Goal: Transaction & Acquisition: Purchase product/service

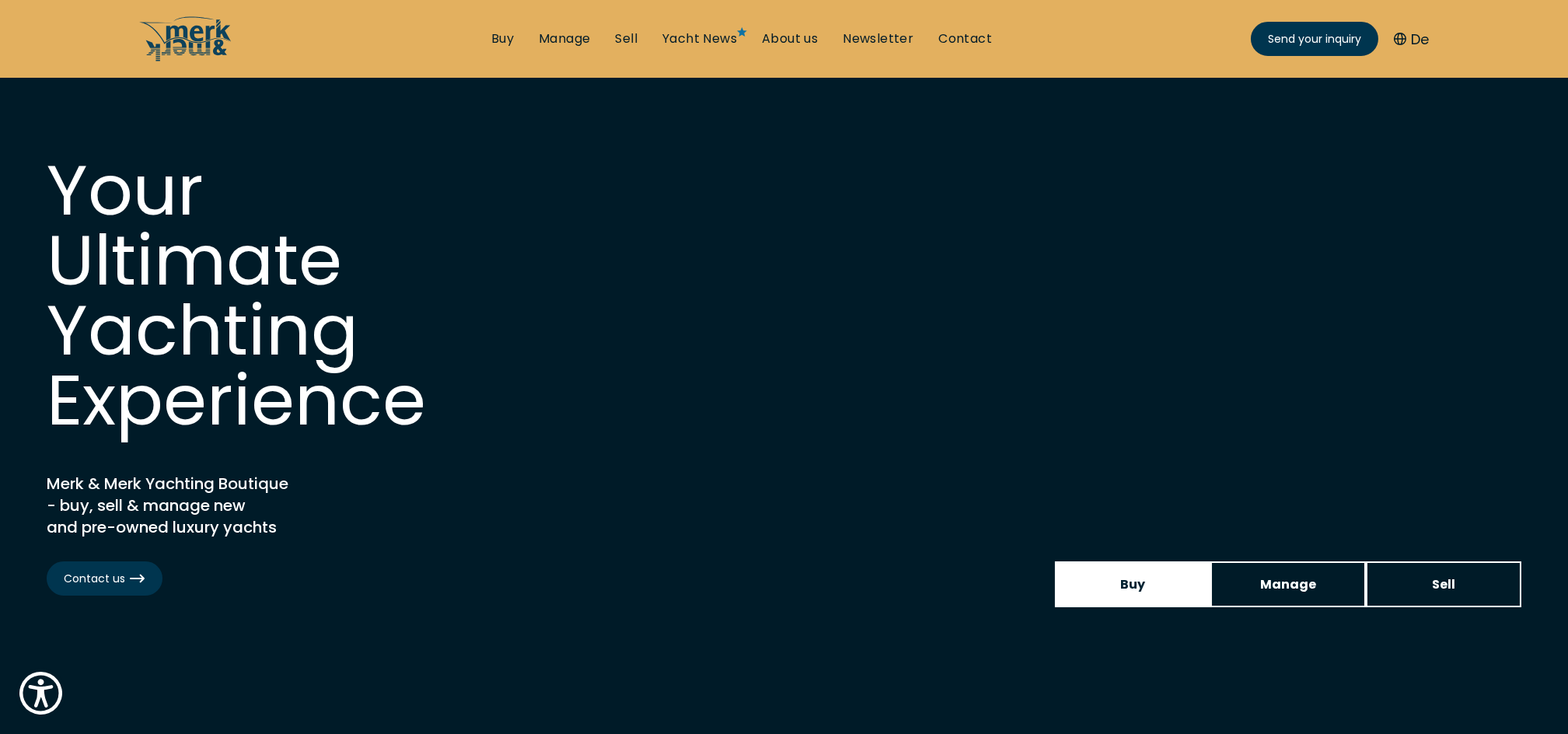
click at [1099, 574] on link "Buy" at bounding box center [1133, 584] width 156 height 46
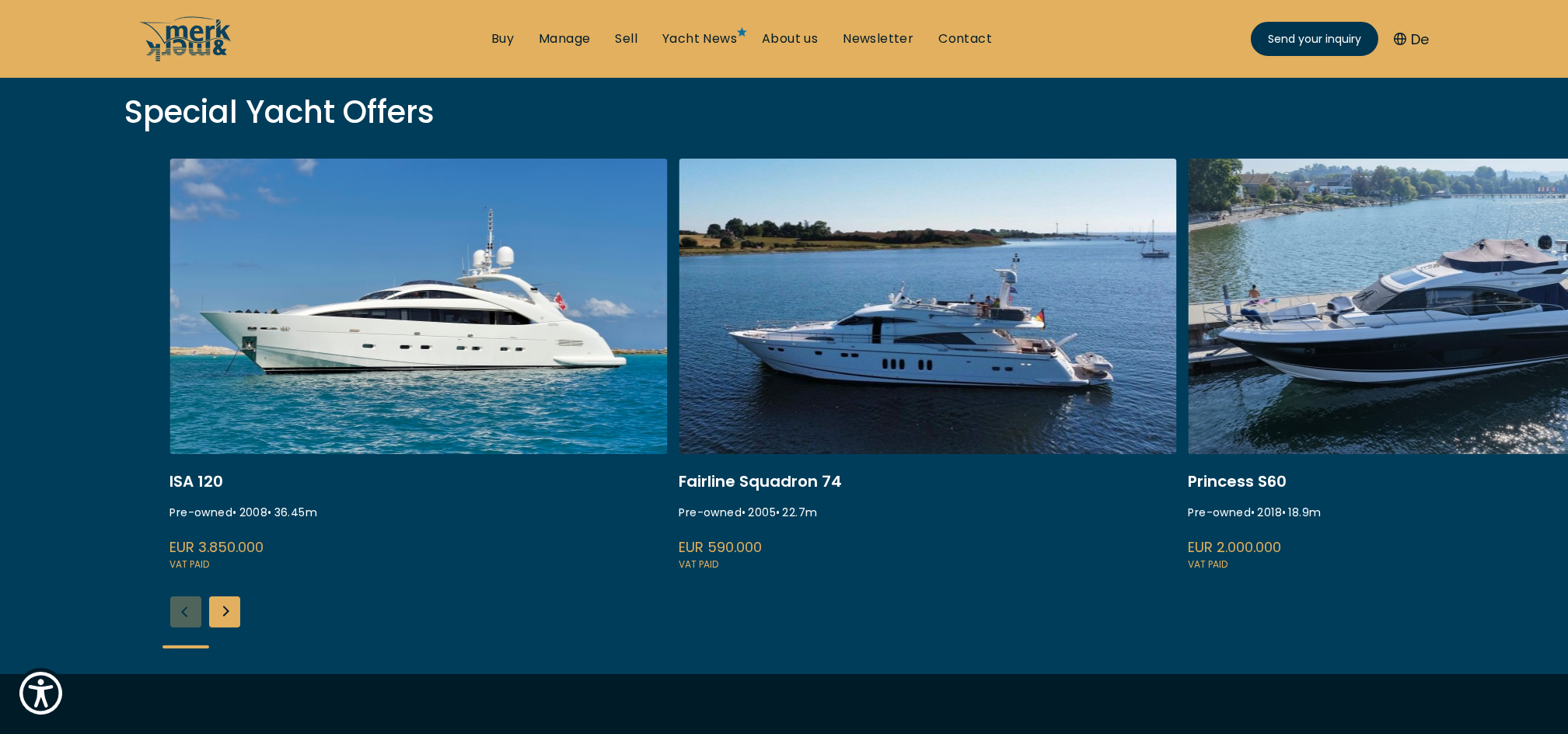
scroll to position [550, 0]
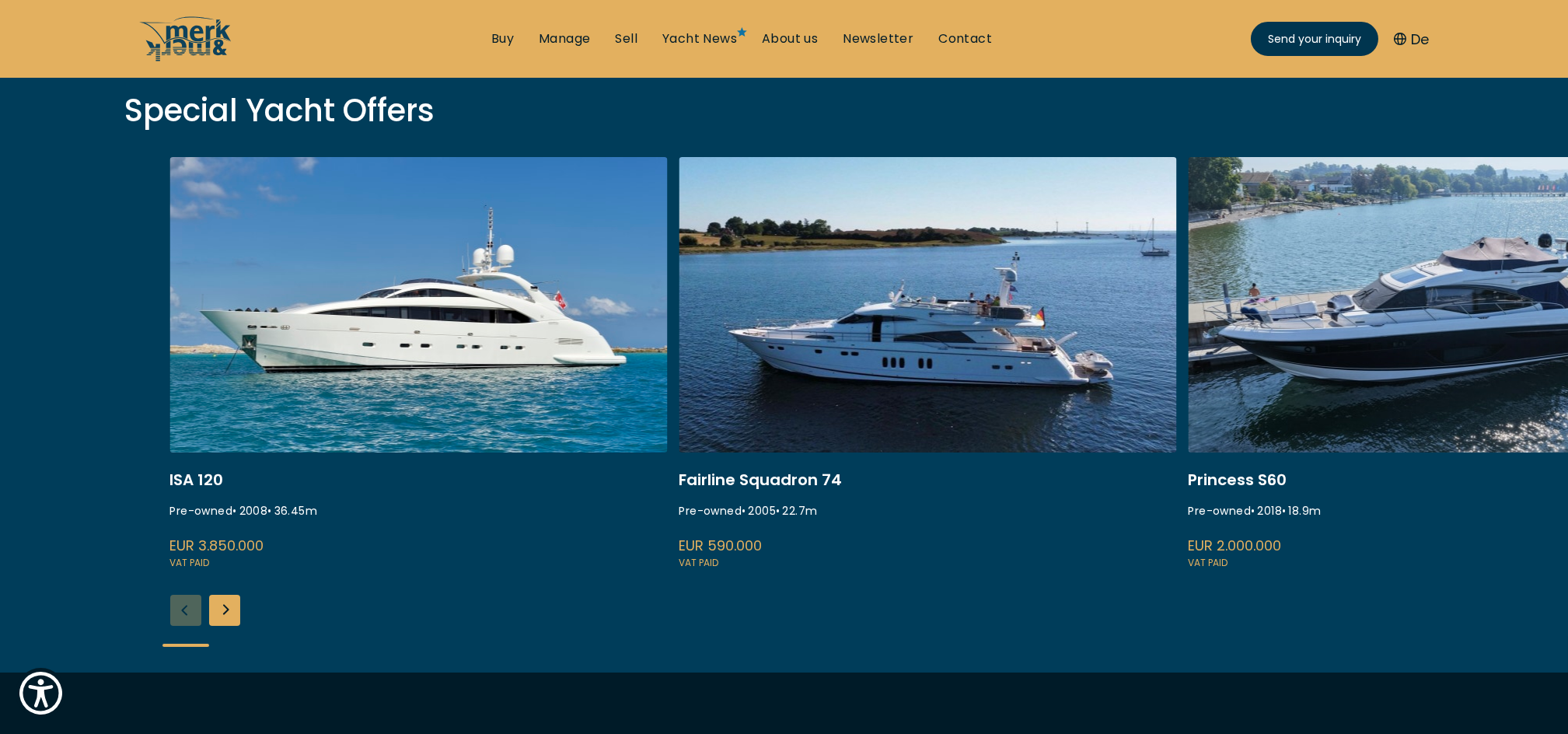
click at [221, 616] on div "Next slide" at bounding box center [225, 609] width 31 height 31
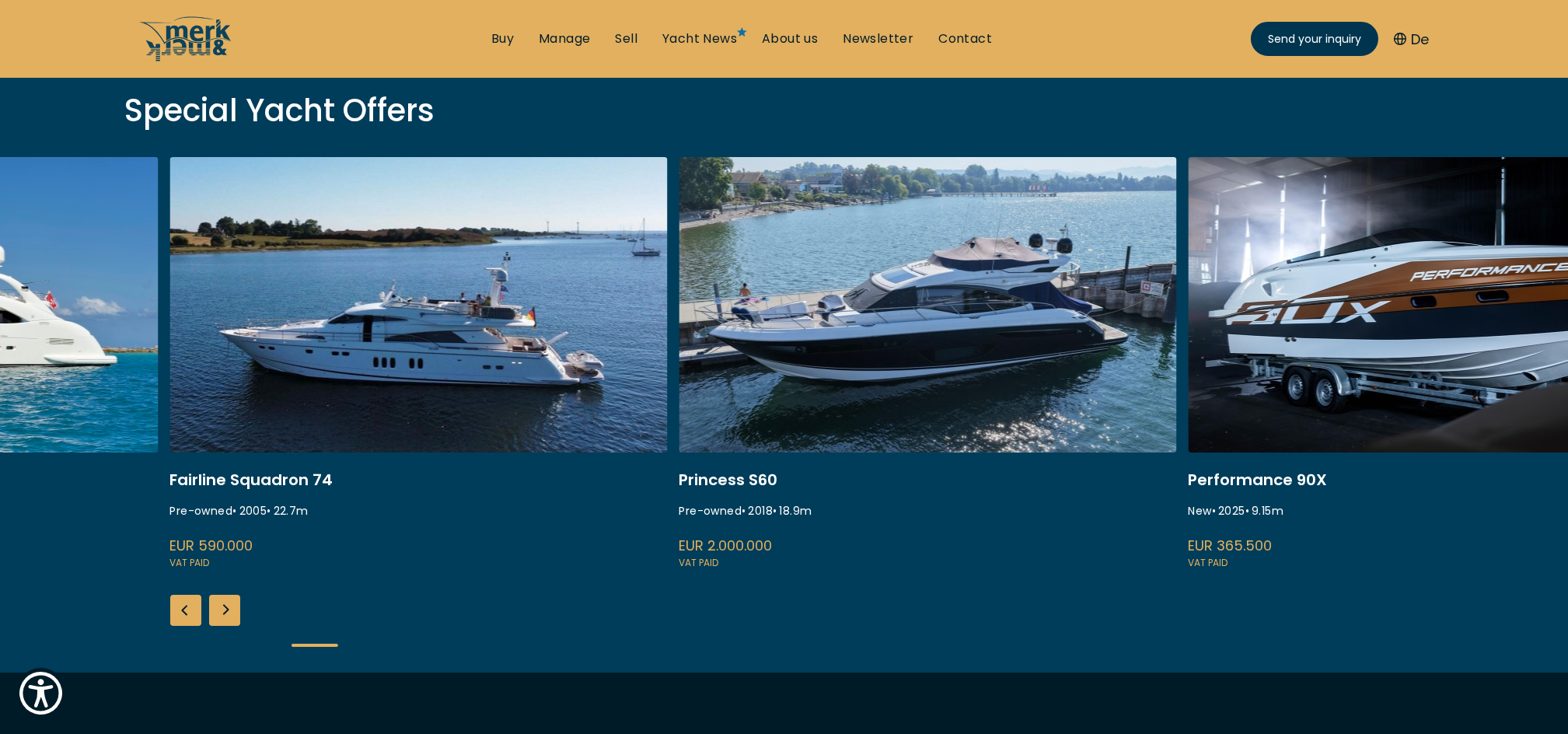
click at [221, 616] on div "Next slide" at bounding box center [225, 609] width 31 height 31
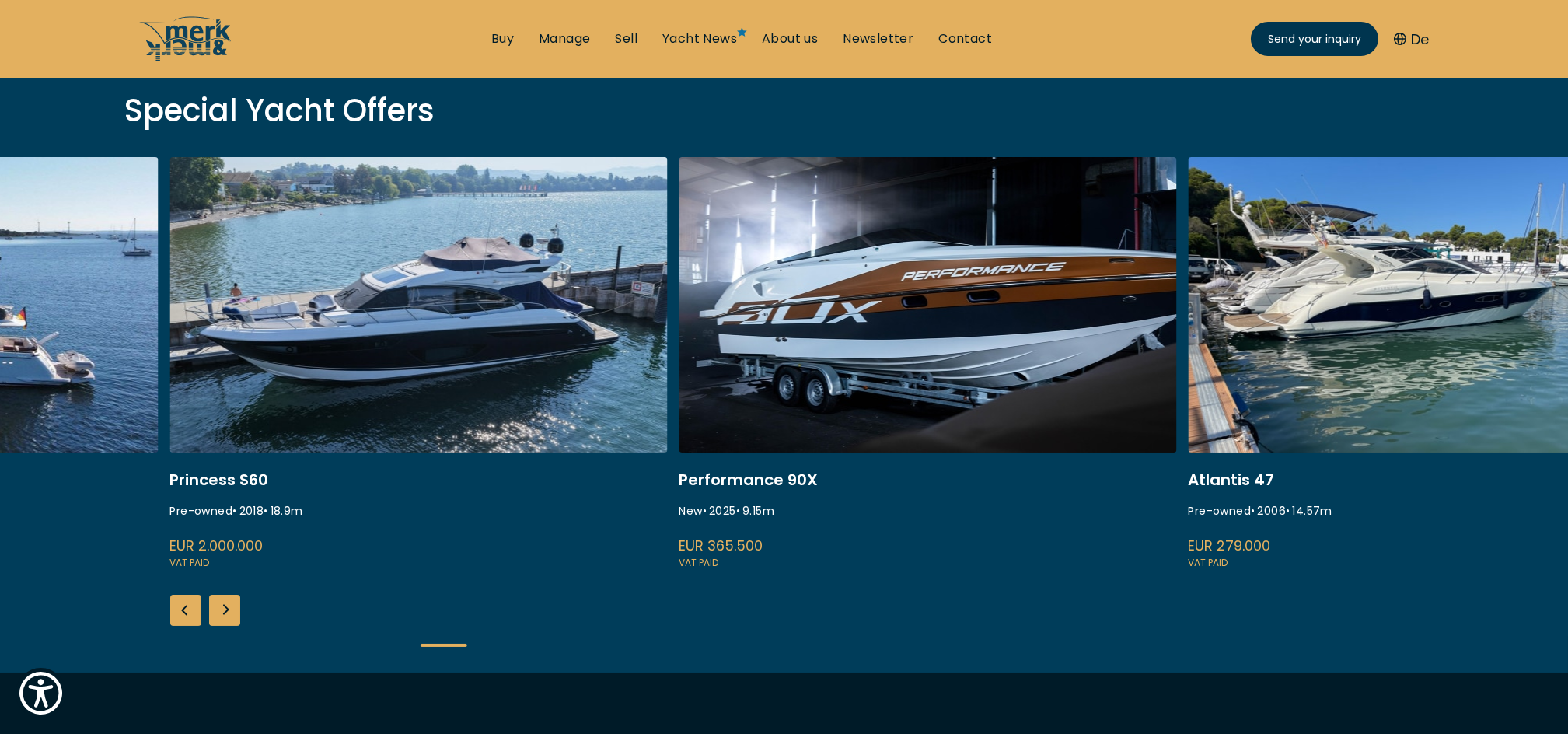
click at [221, 616] on div "Next slide" at bounding box center [225, 609] width 31 height 31
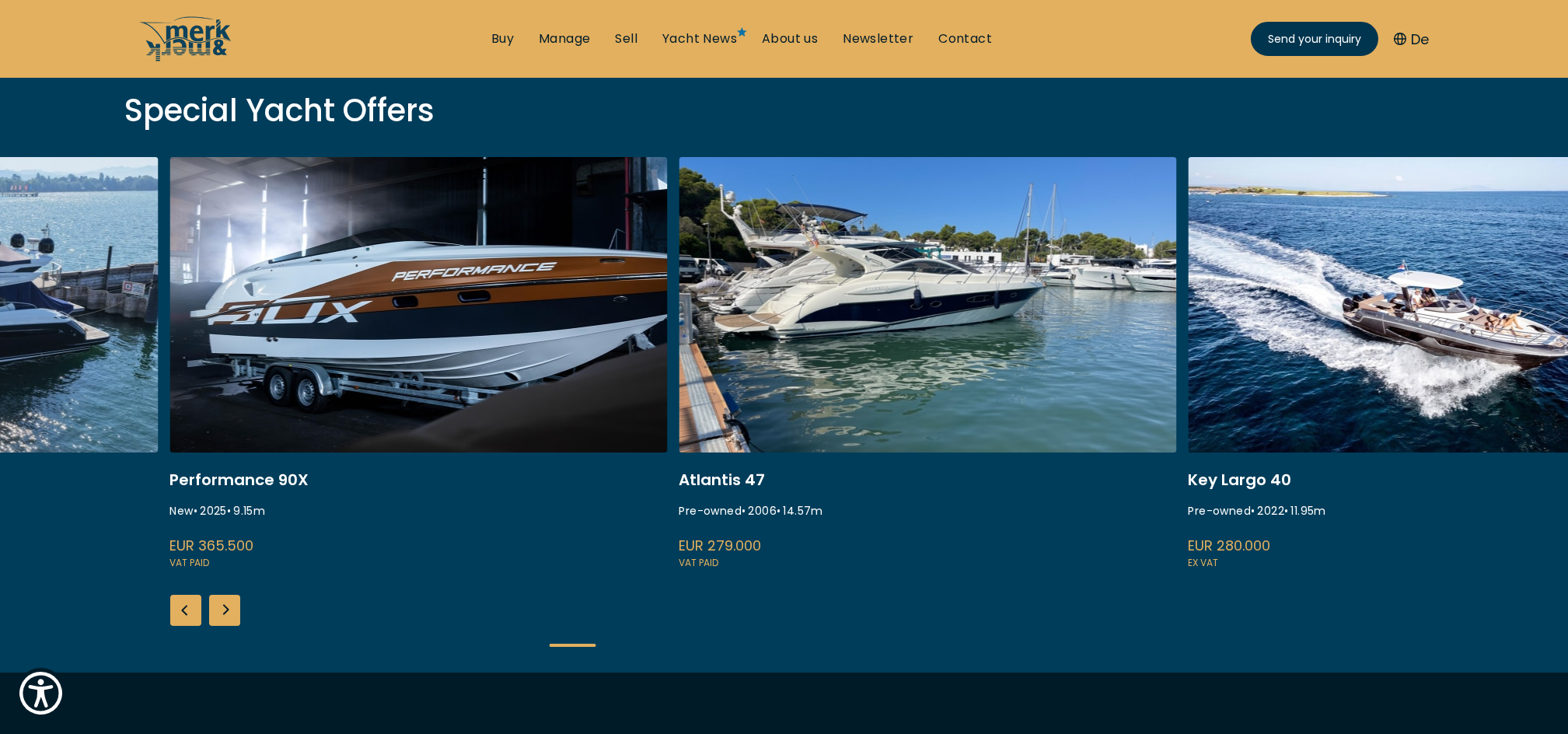
click at [221, 616] on div "Next slide" at bounding box center [225, 609] width 31 height 31
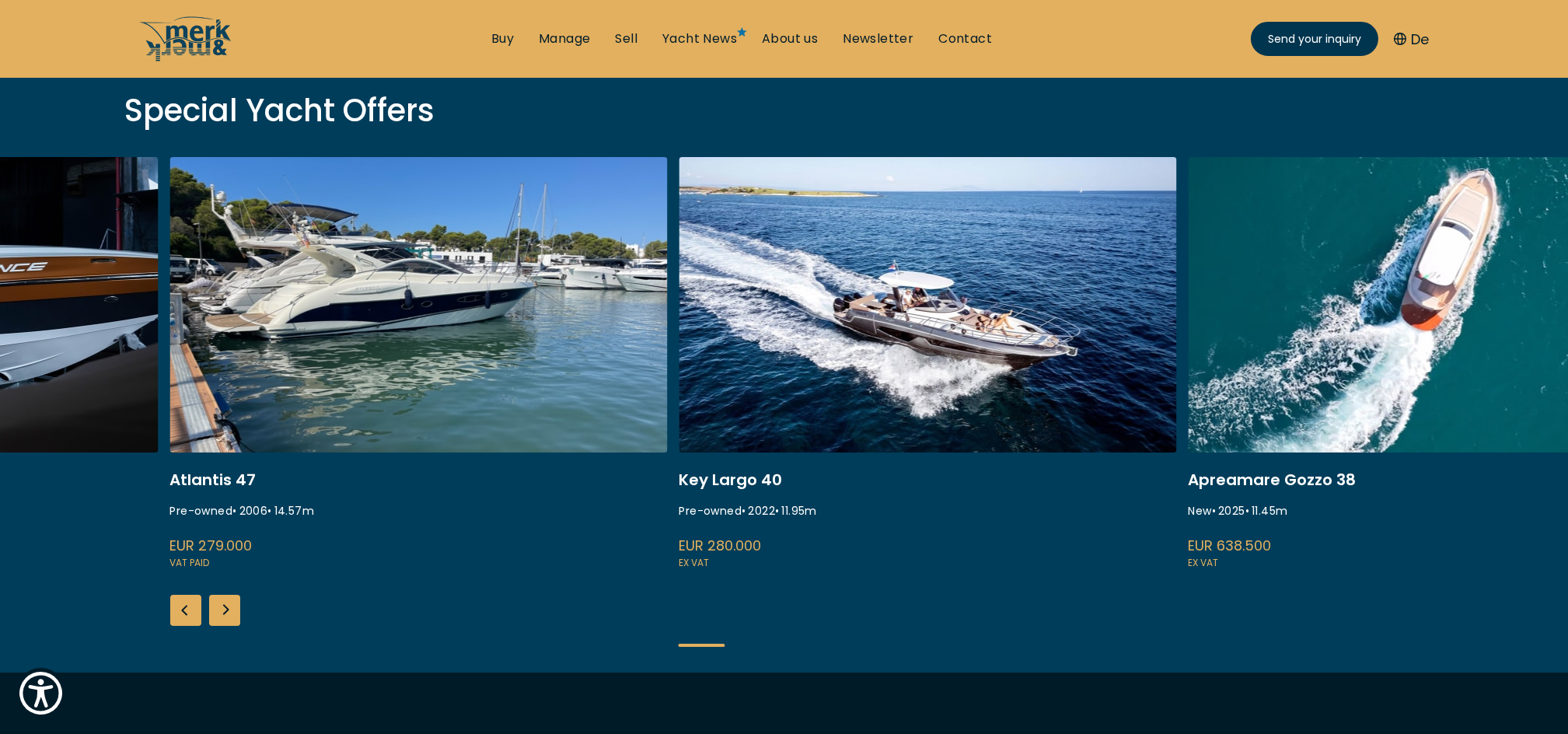
click at [221, 616] on div "Next slide" at bounding box center [225, 609] width 31 height 31
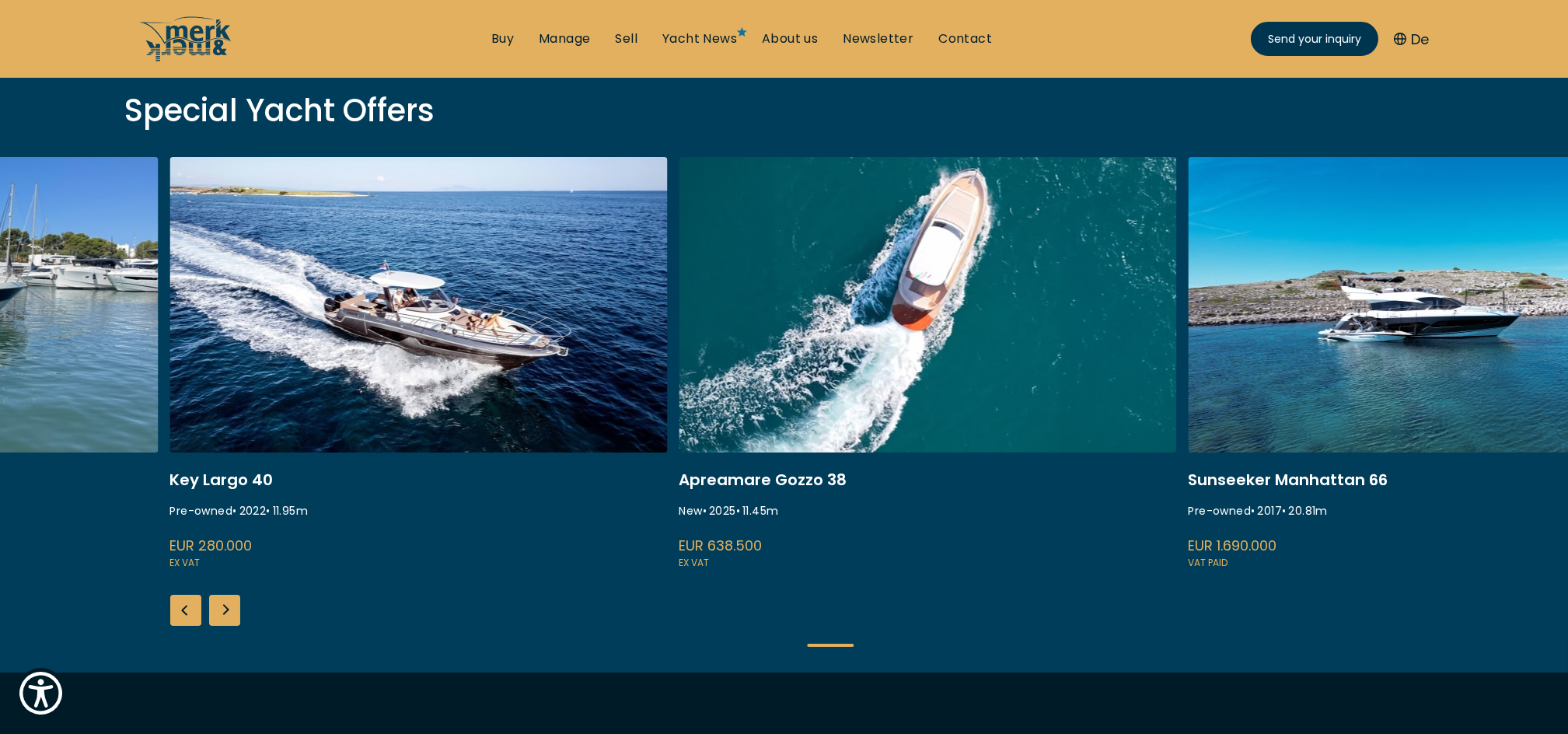
click at [186, 610] on div "Previous slide" at bounding box center [185, 609] width 31 height 31
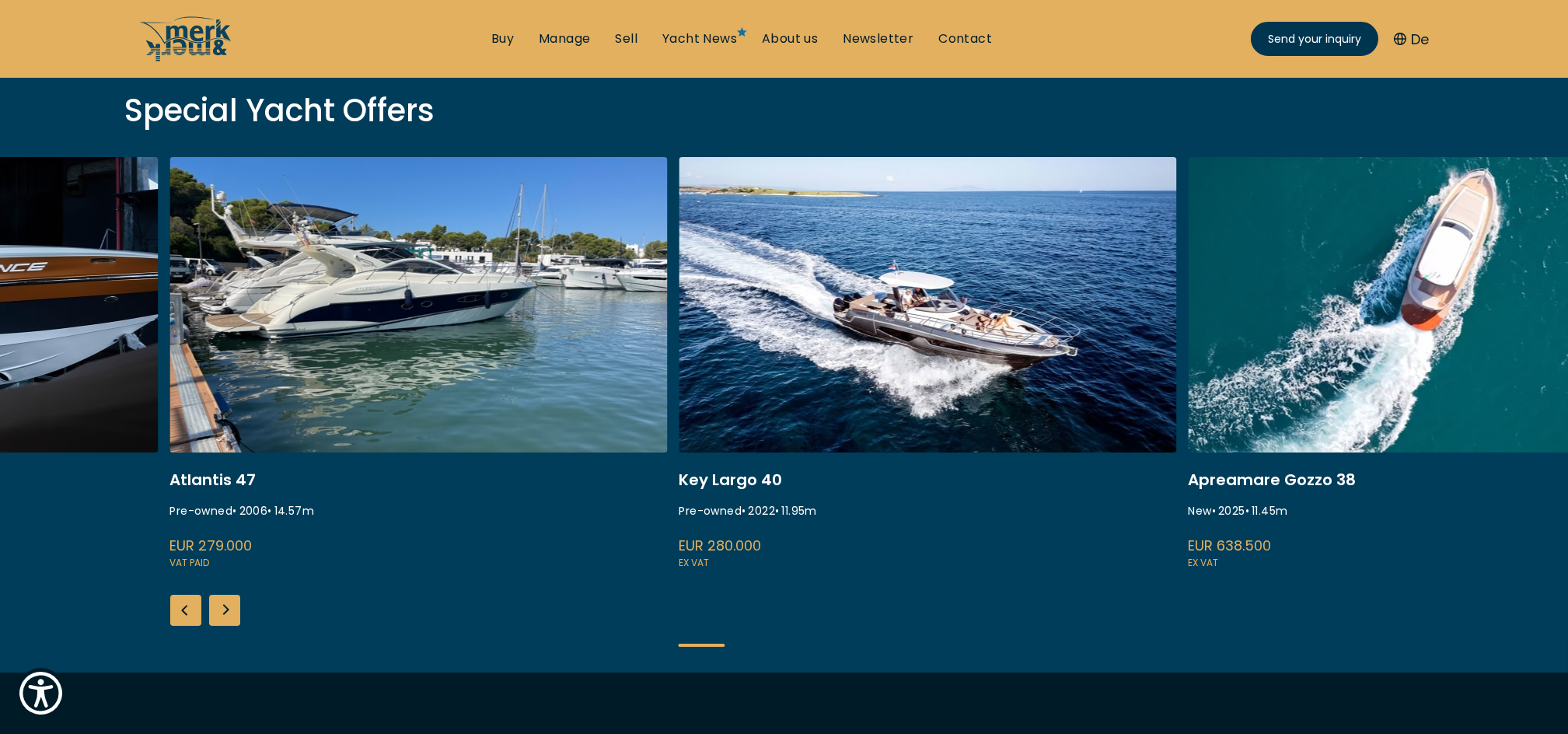
click at [220, 616] on div "Next slide" at bounding box center [225, 609] width 31 height 31
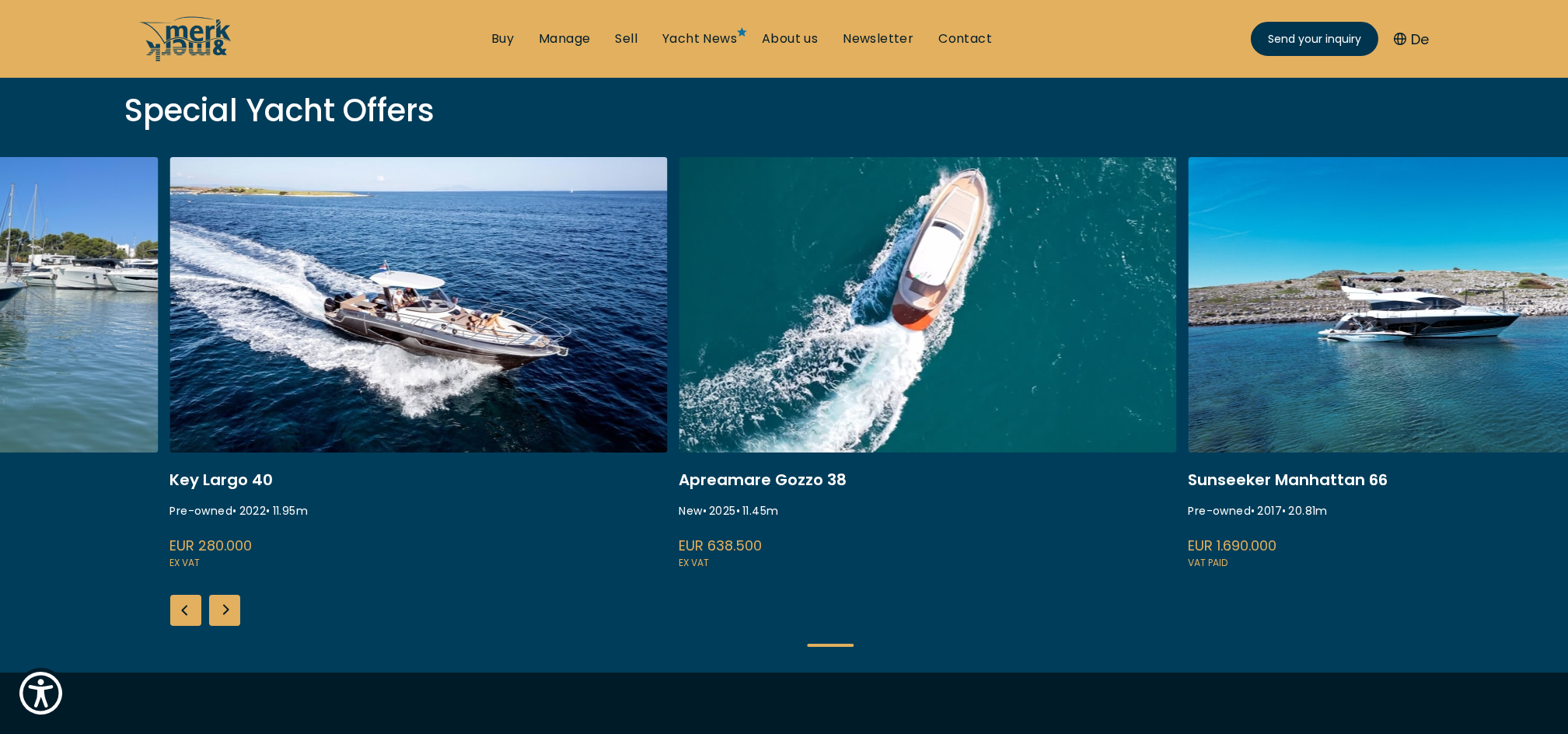
click at [374, 340] on link "sessa marine key largo 40" at bounding box center [419, 364] width 498 height 415
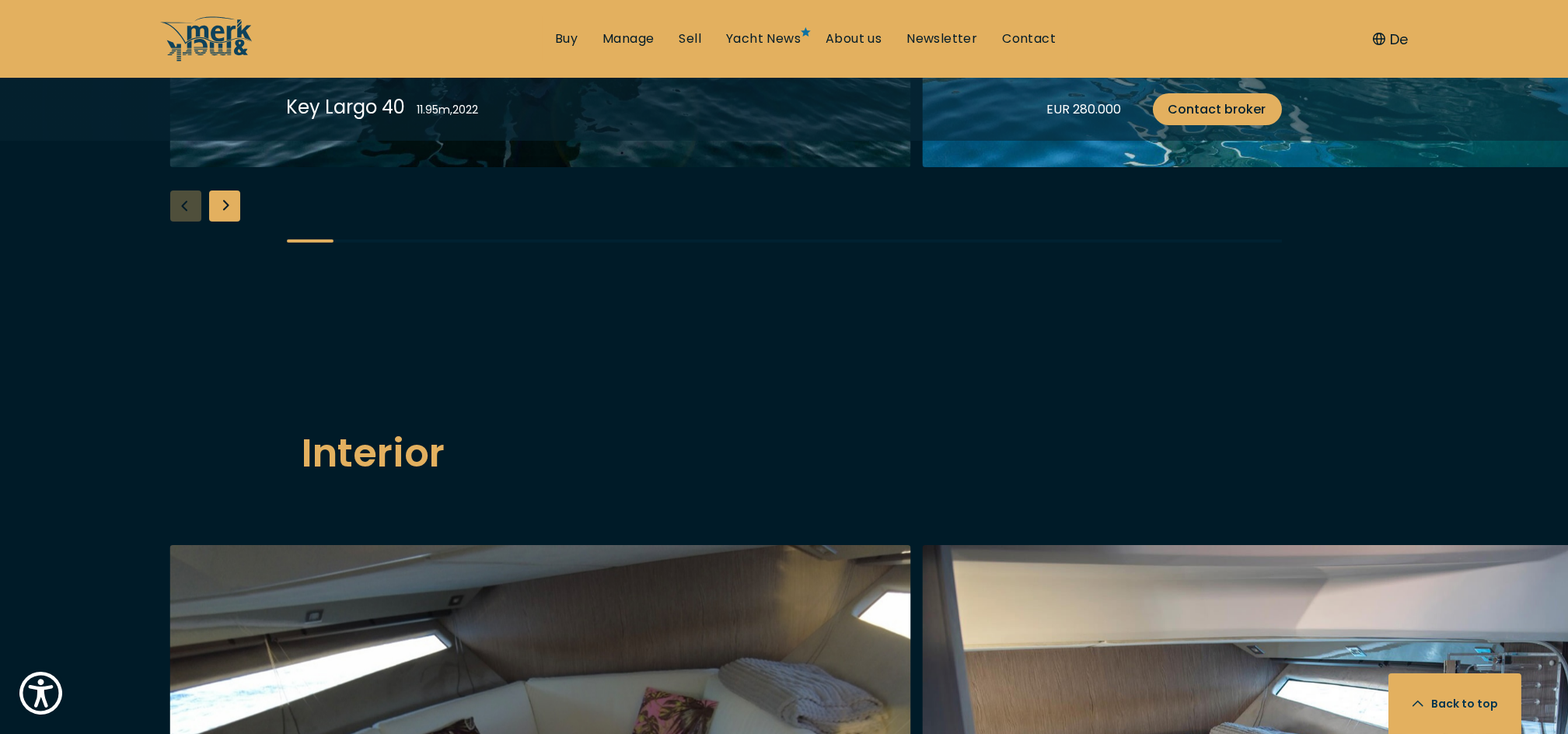
scroll to position [2046, 0]
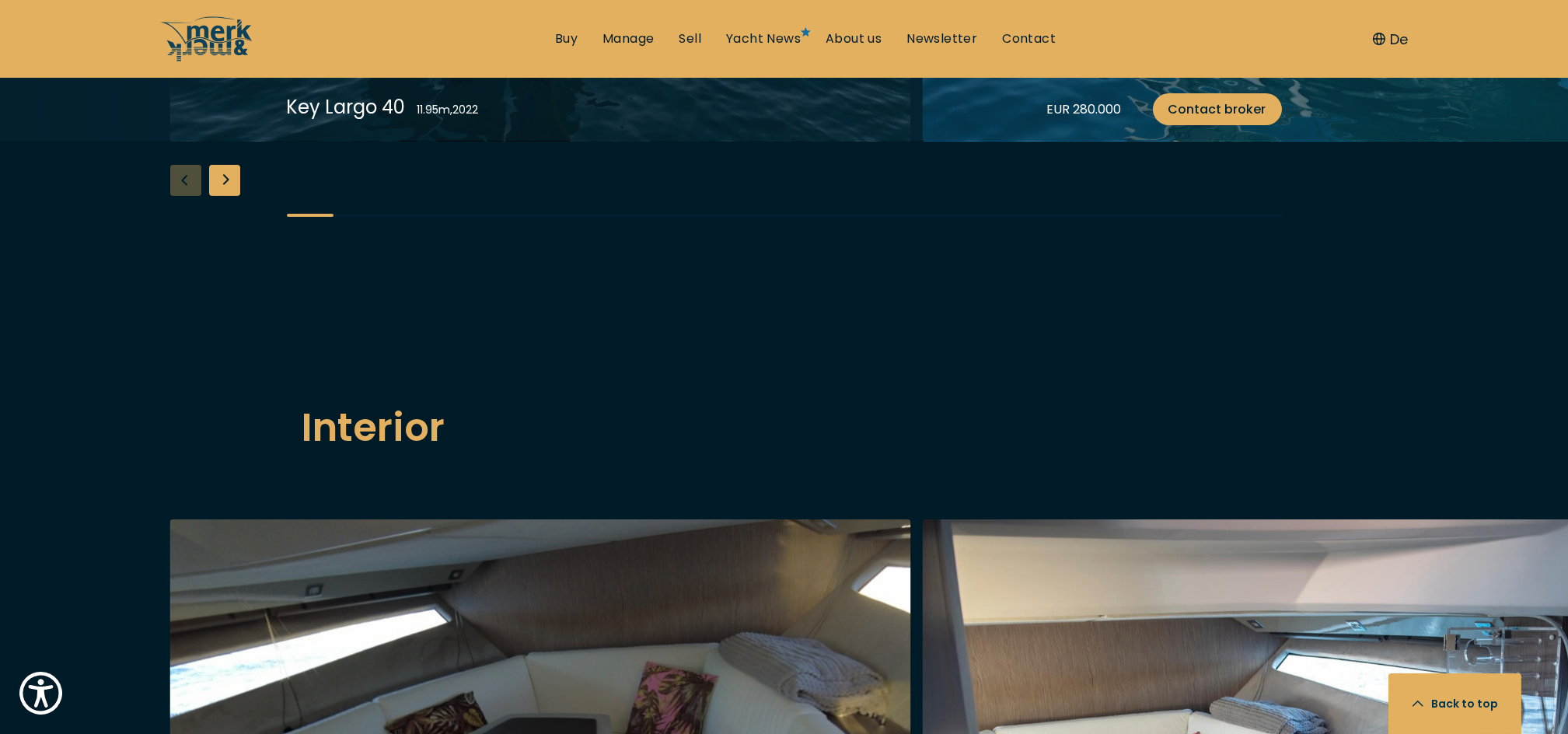
click at [219, 196] on div "Next slide" at bounding box center [225, 180] width 31 height 31
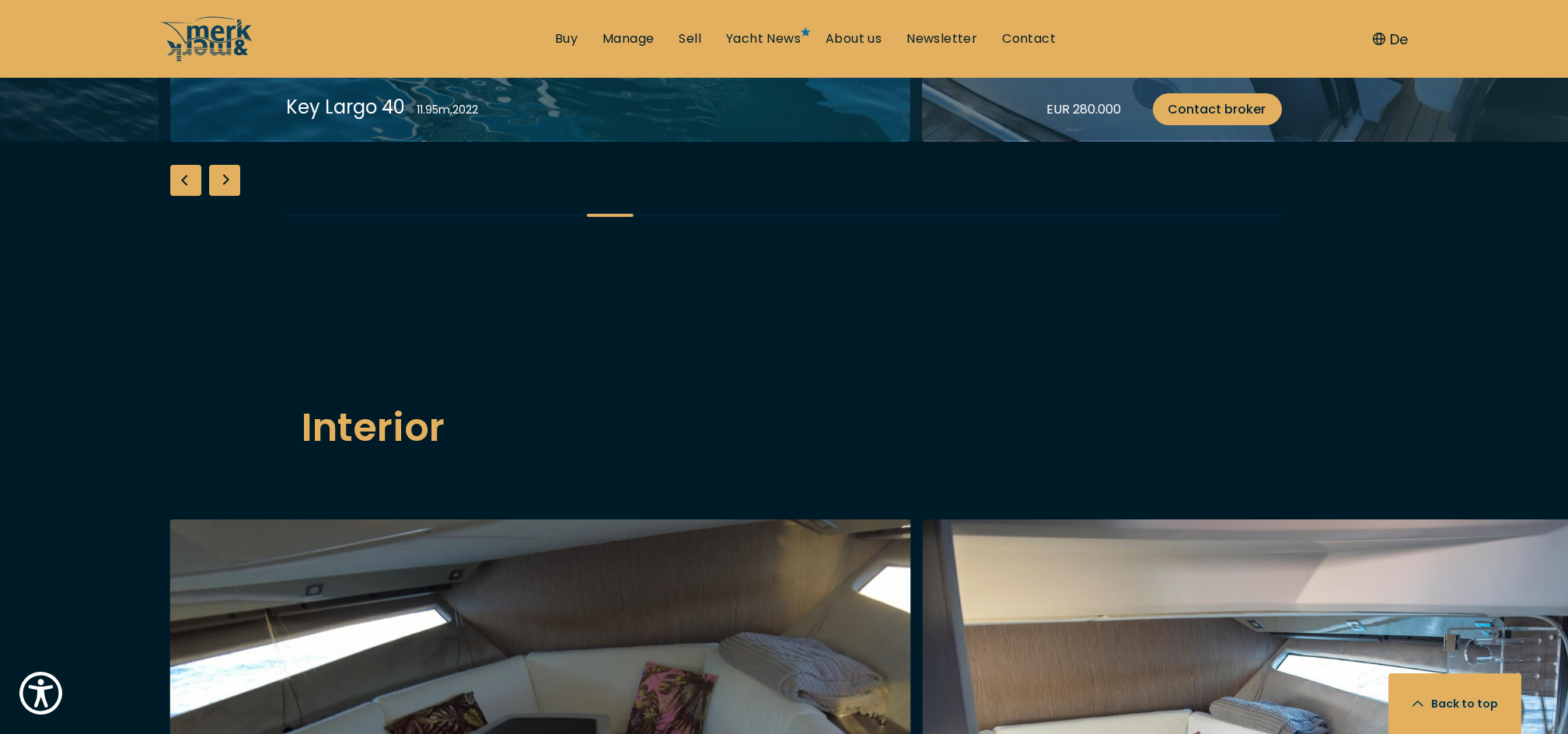
click at [219, 196] on div "Next slide" at bounding box center [225, 180] width 31 height 31
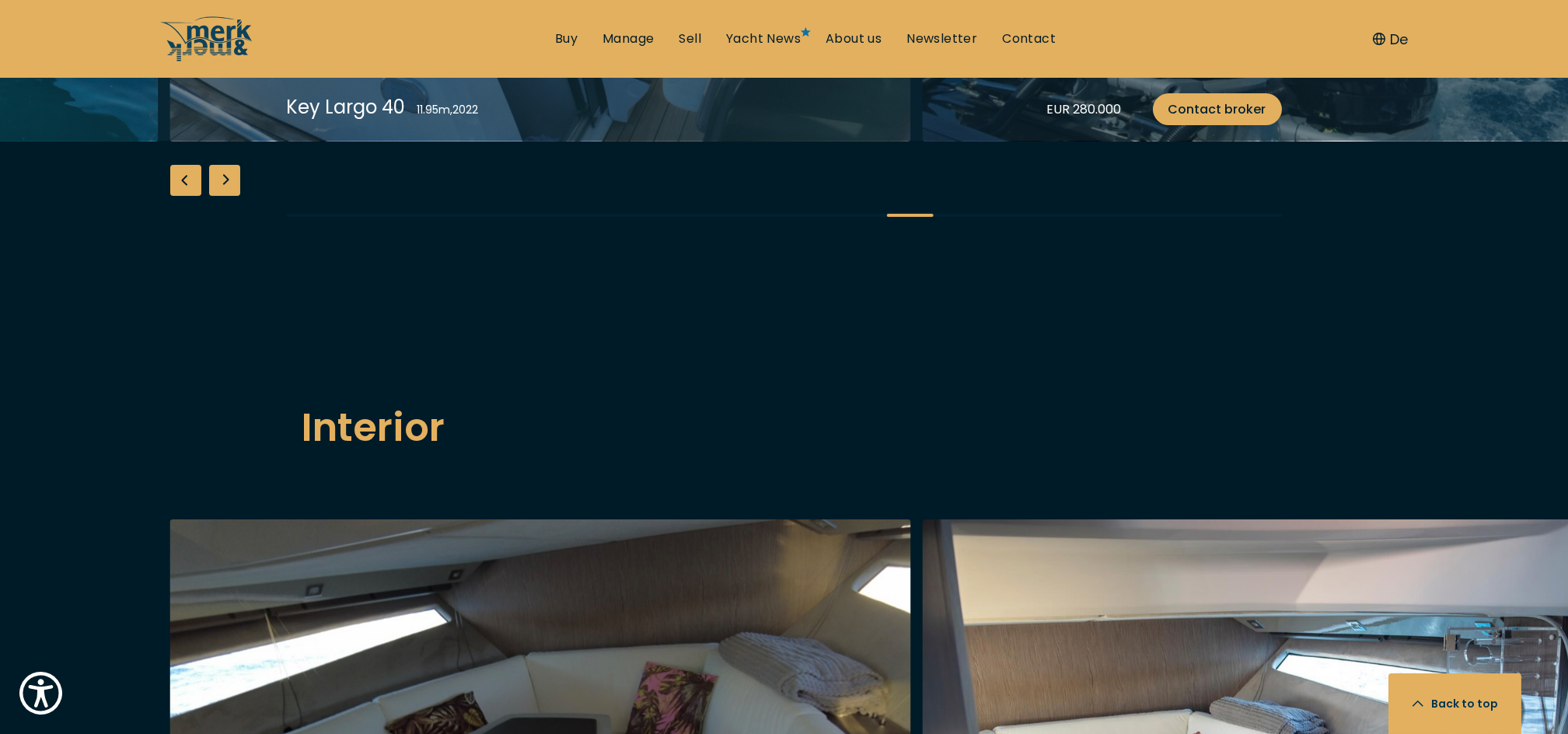
click at [219, 196] on div "Next slide" at bounding box center [225, 180] width 31 height 31
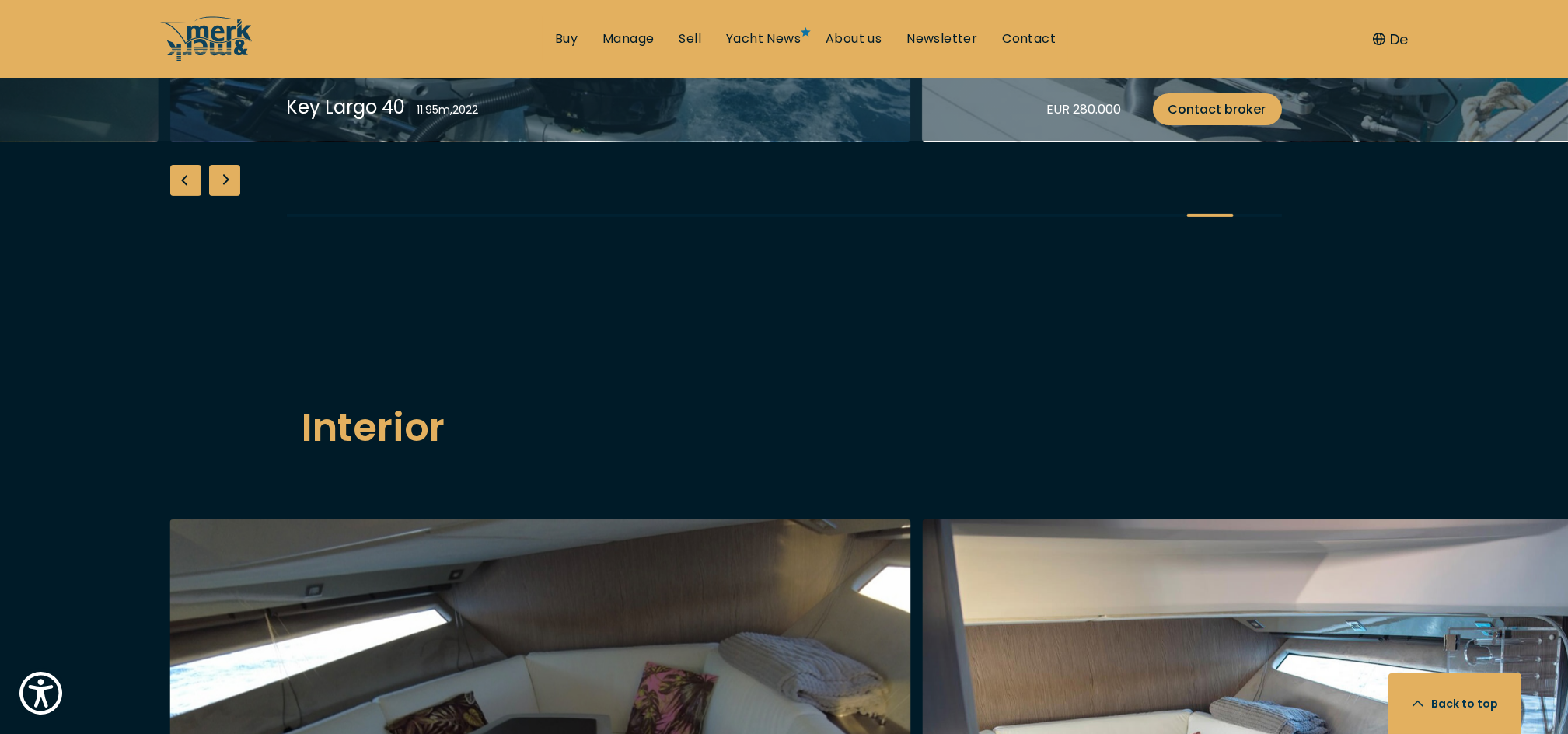
click at [219, 196] on div "Next slide" at bounding box center [225, 180] width 31 height 31
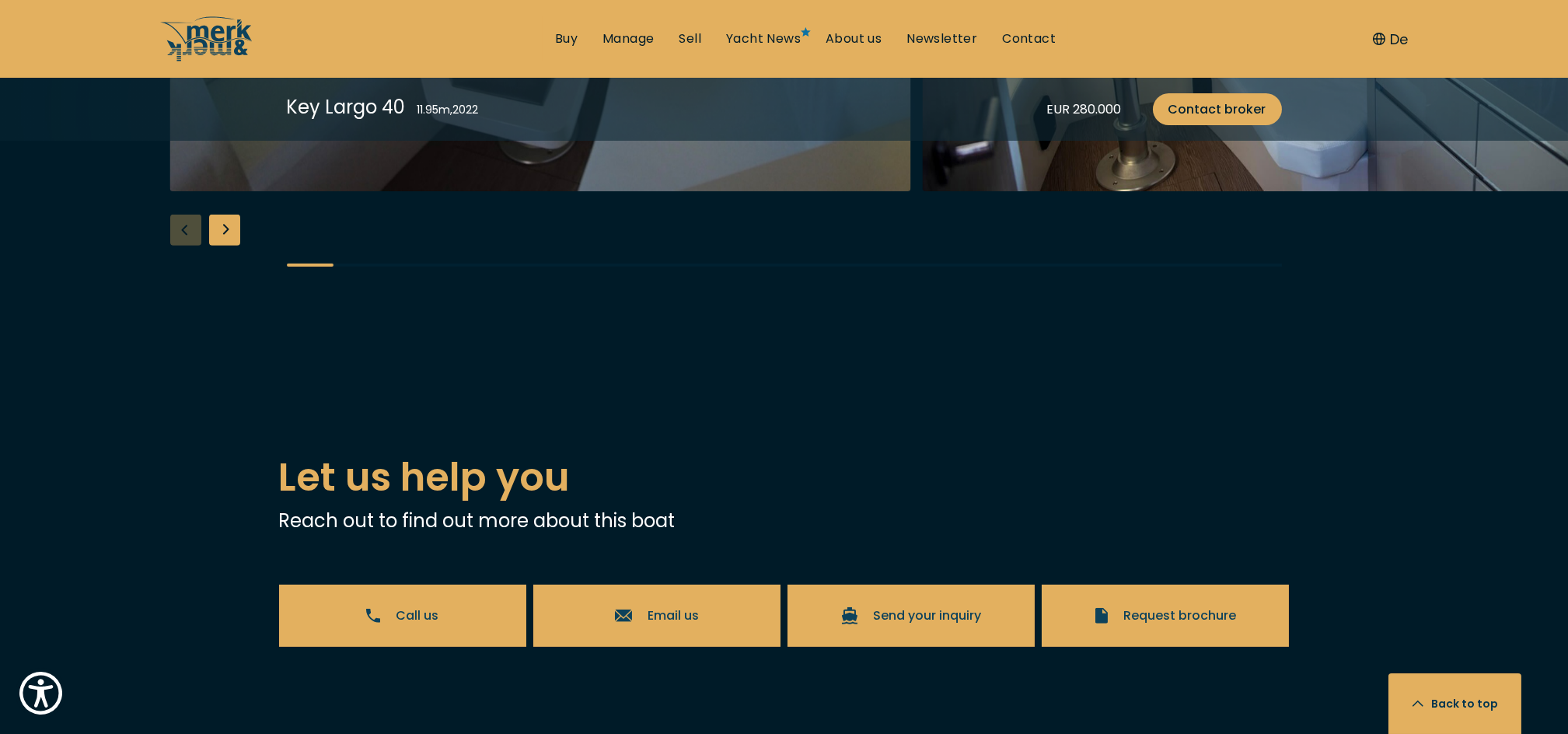
scroll to position [2884, 0]
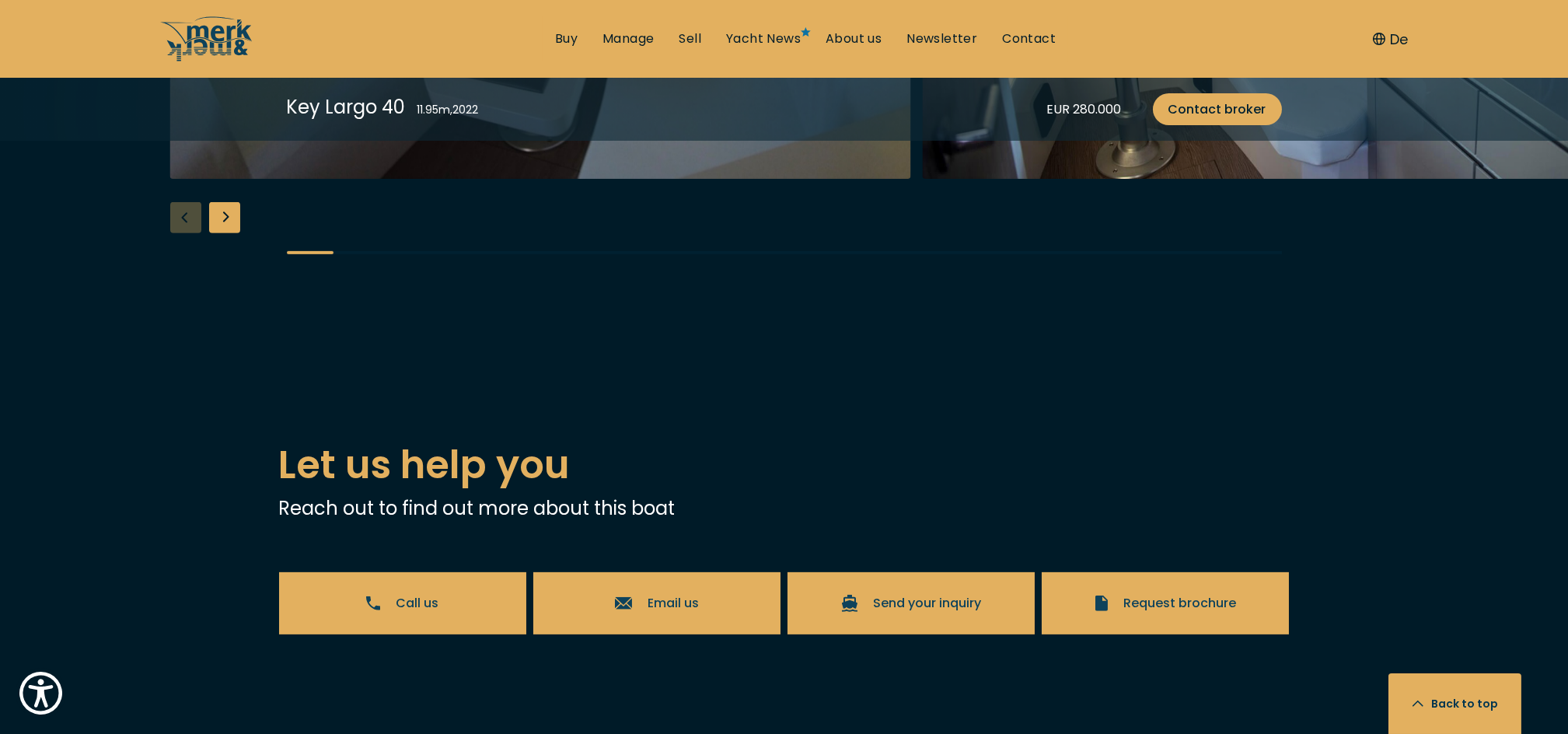
click at [221, 233] on div "Next slide" at bounding box center [225, 217] width 31 height 31
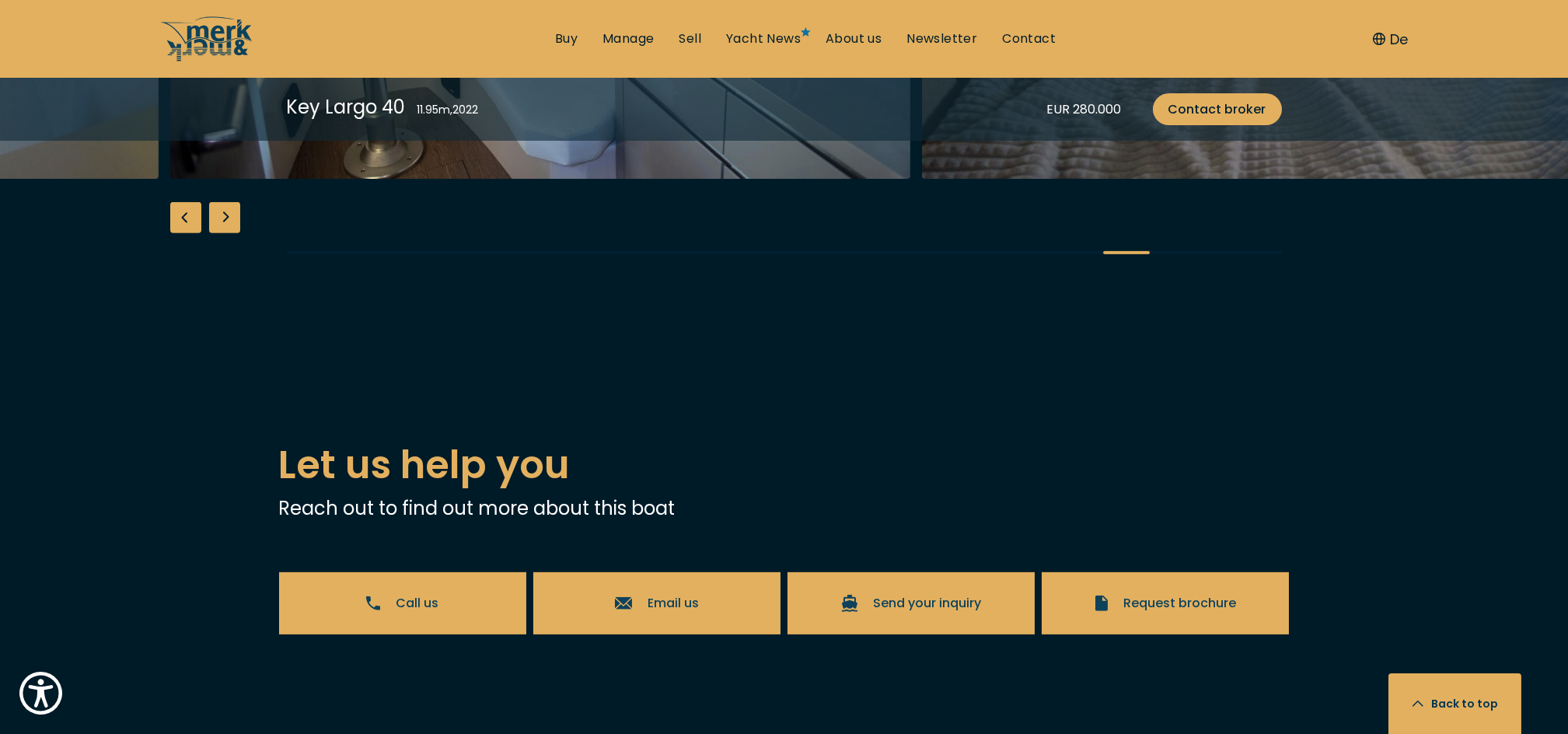
click at [221, 233] on div "Next slide" at bounding box center [225, 217] width 31 height 31
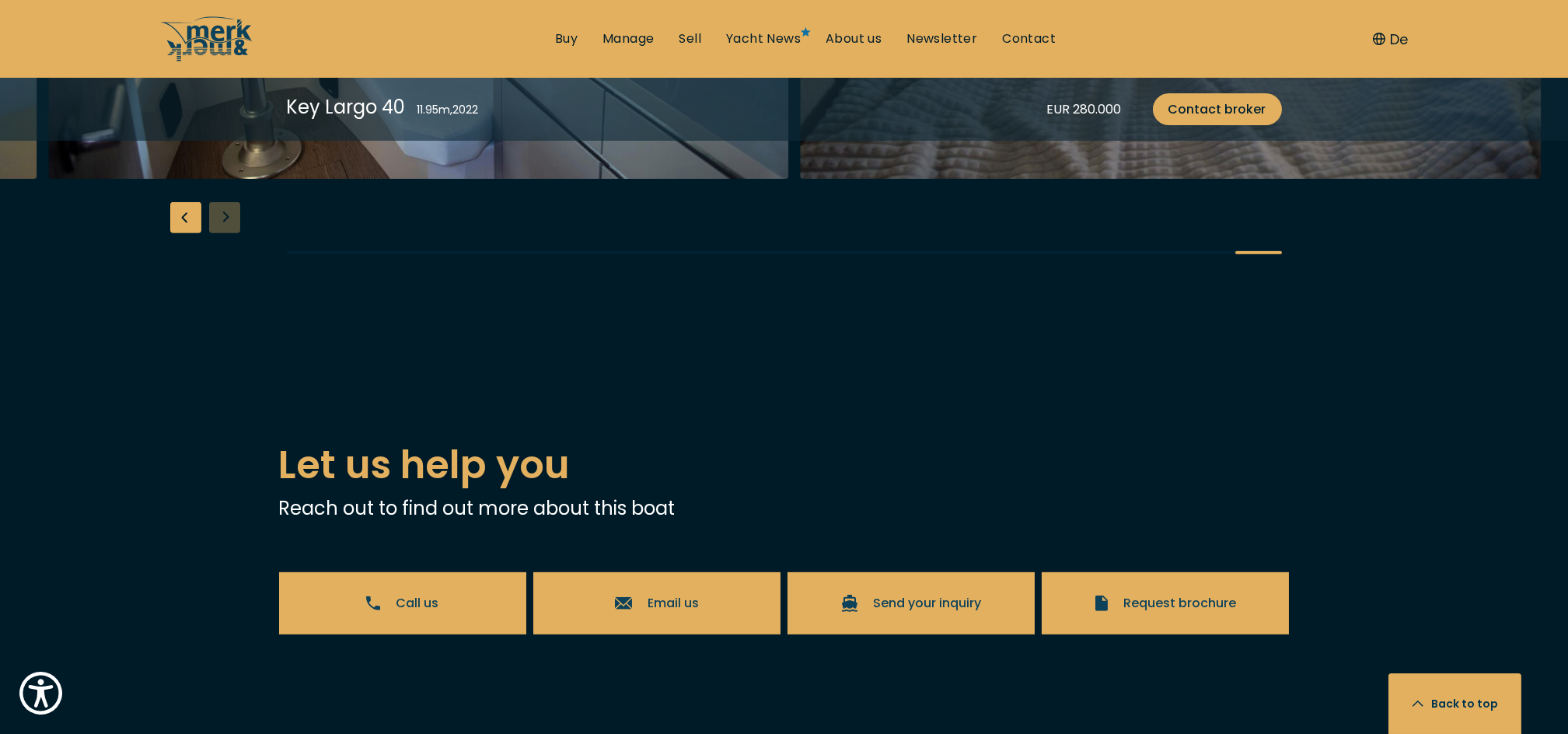
click at [192, 233] on div "Previous slide" at bounding box center [185, 217] width 31 height 31
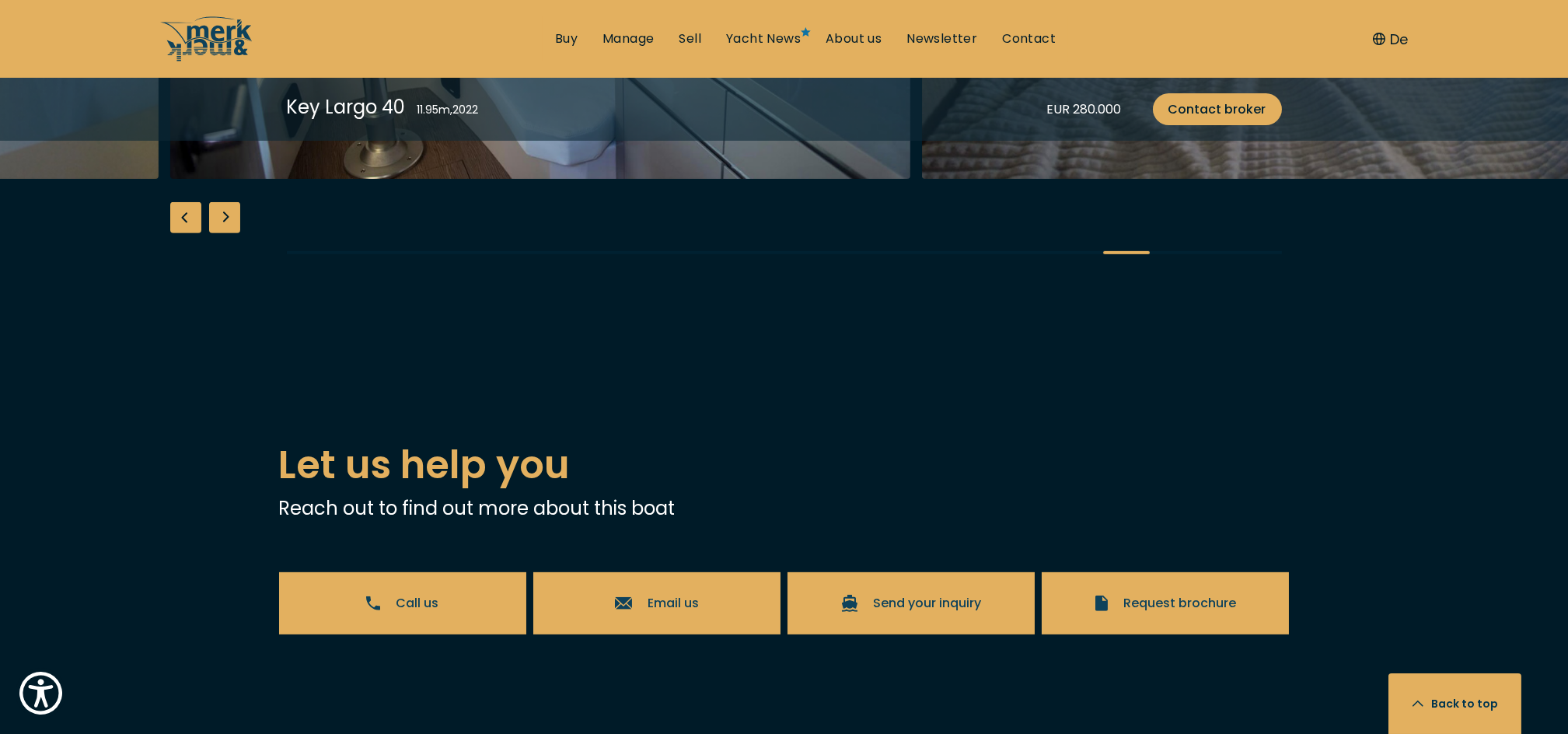
click at [229, 233] on div "Next slide" at bounding box center [225, 217] width 31 height 31
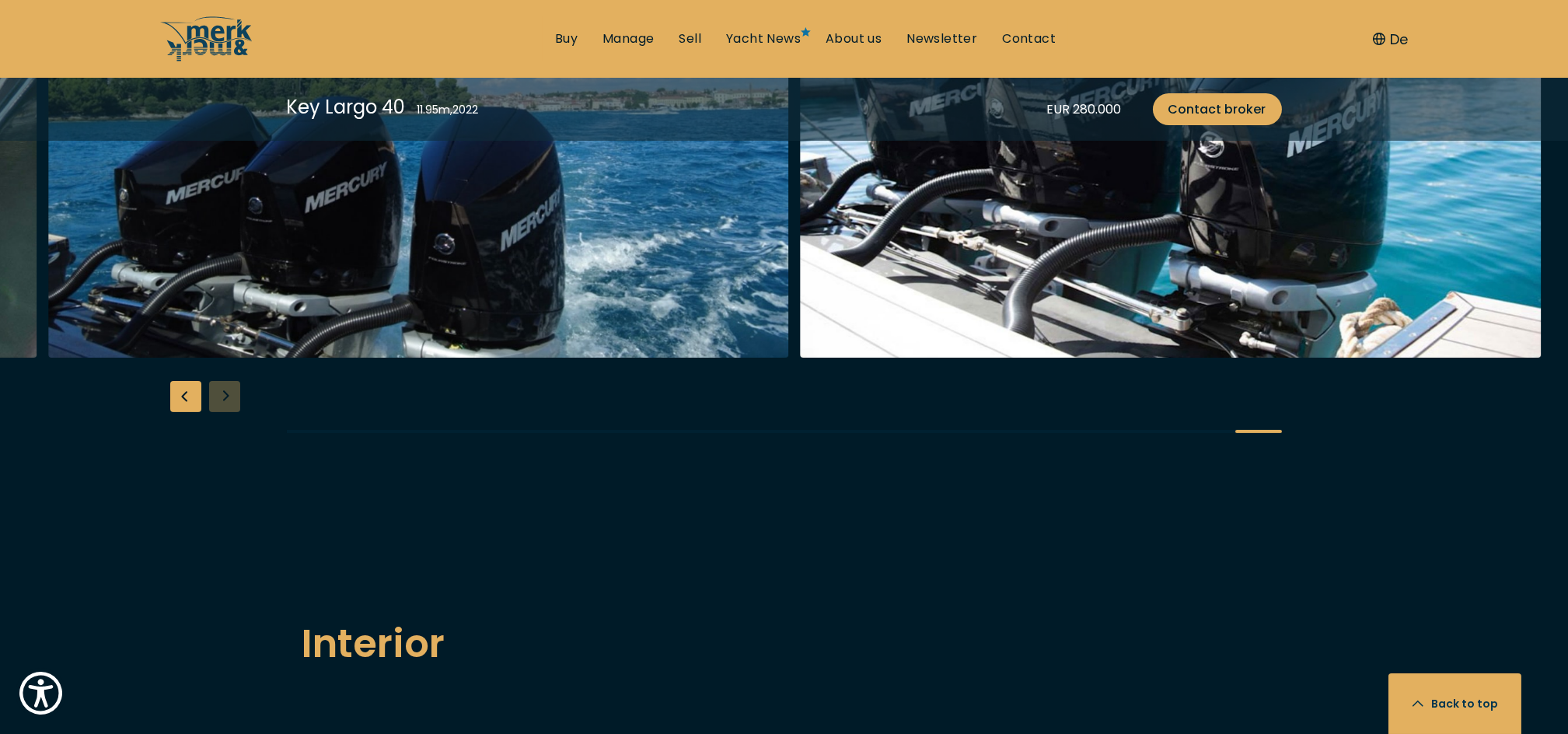
scroll to position [1782, 0]
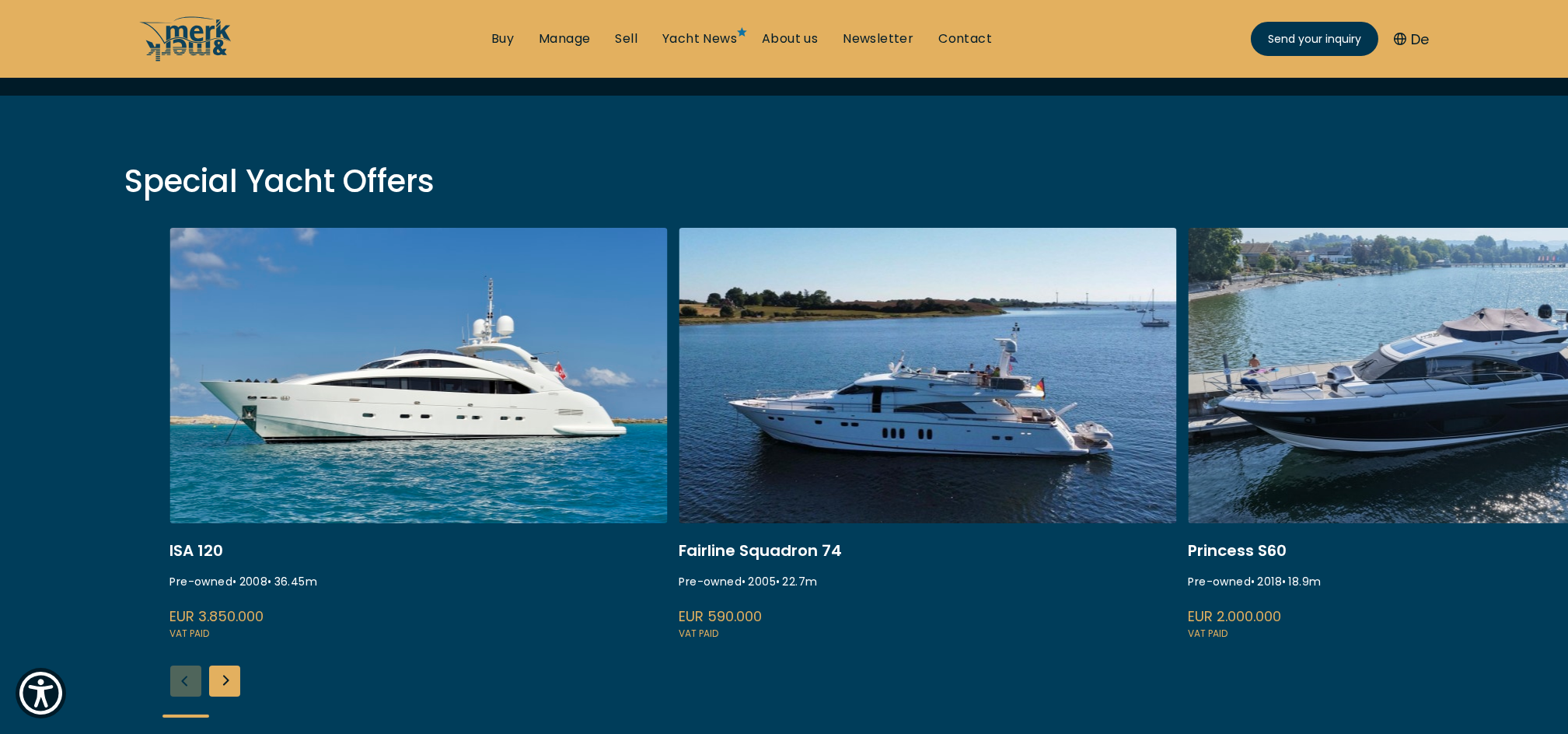
scroll to position [480, 0]
click at [228, 682] on div "Next slide" at bounding box center [225, 680] width 31 height 31
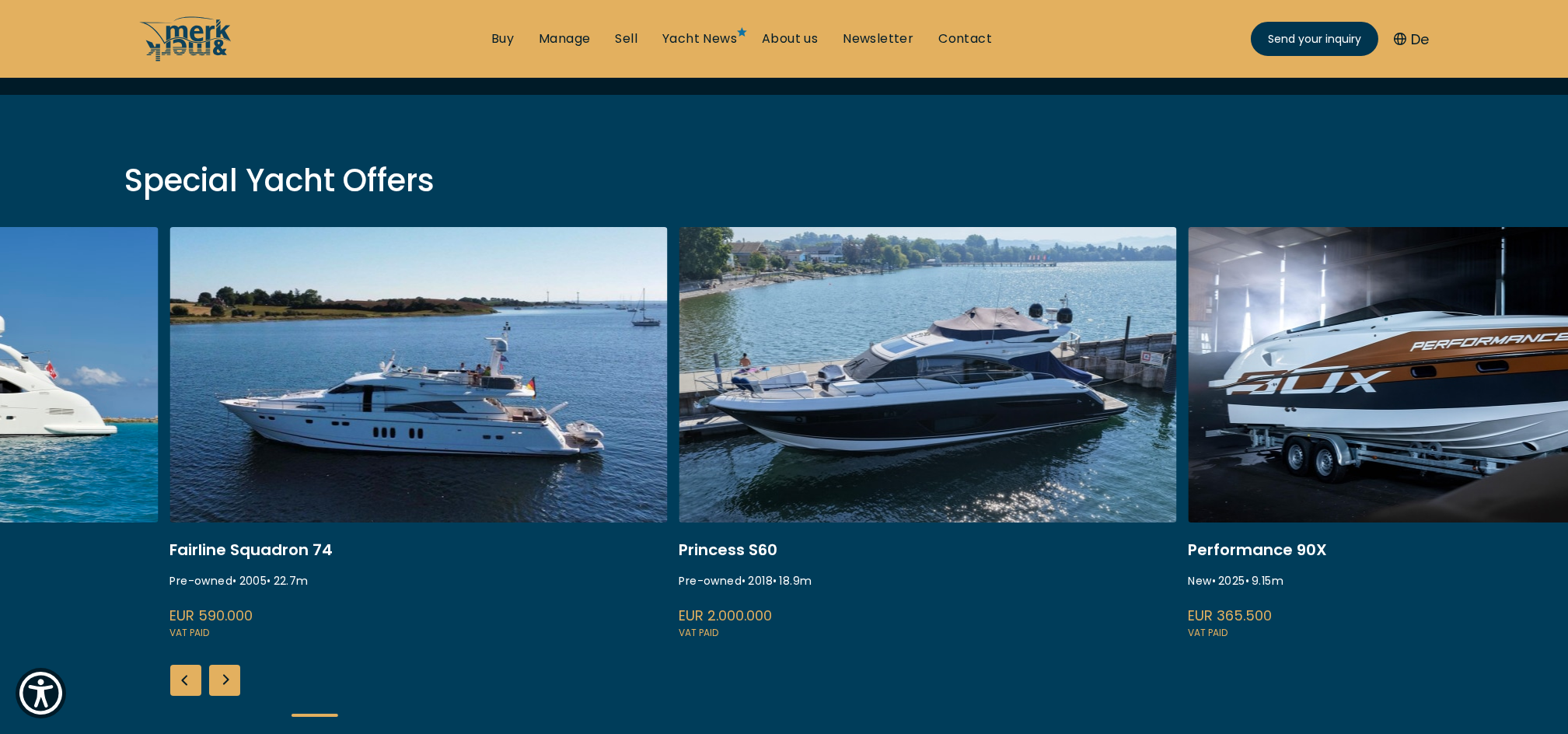
click at [228, 682] on div "Next slide" at bounding box center [225, 680] width 31 height 31
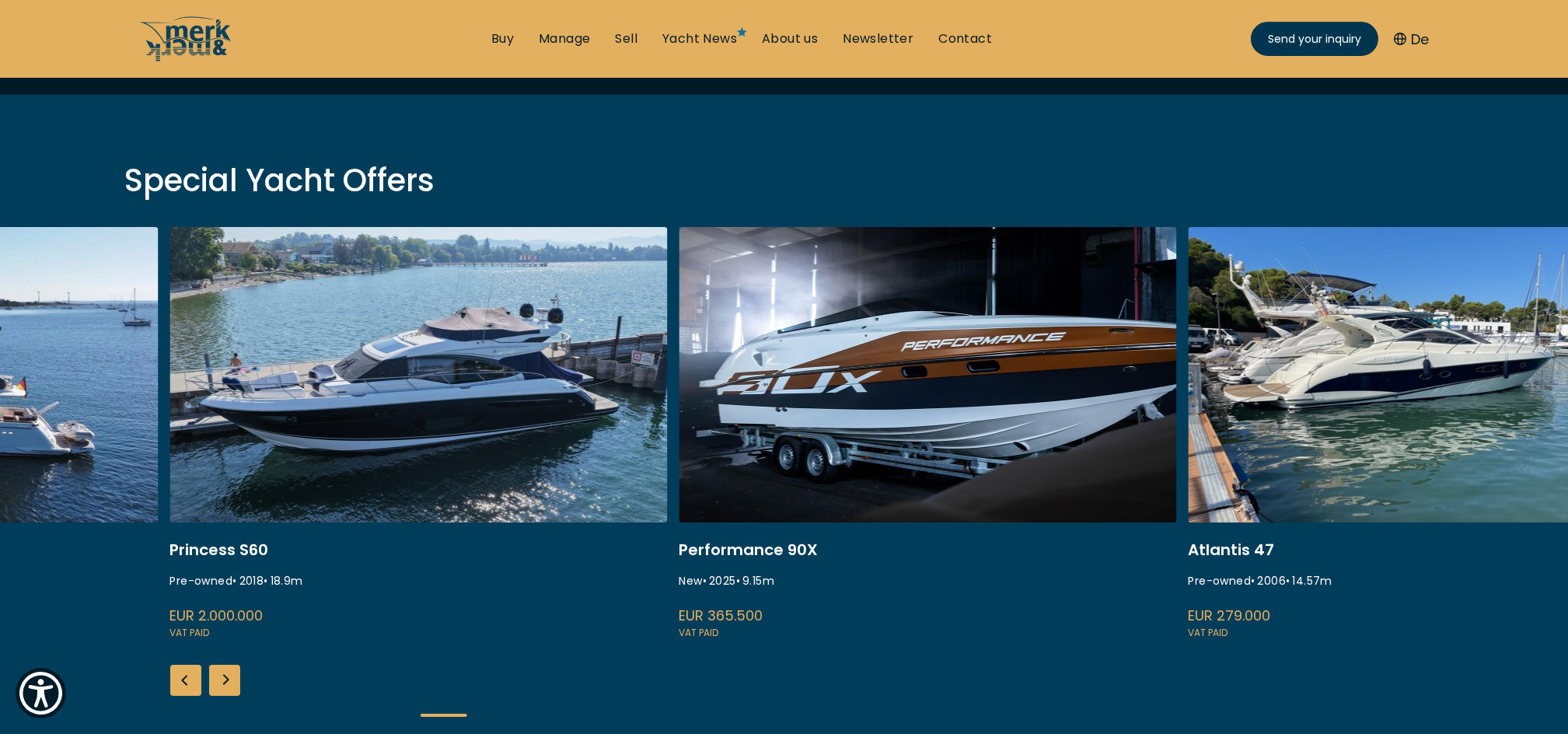
click at [228, 682] on div "Next slide" at bounding box center [225, 680] width 31 height 31
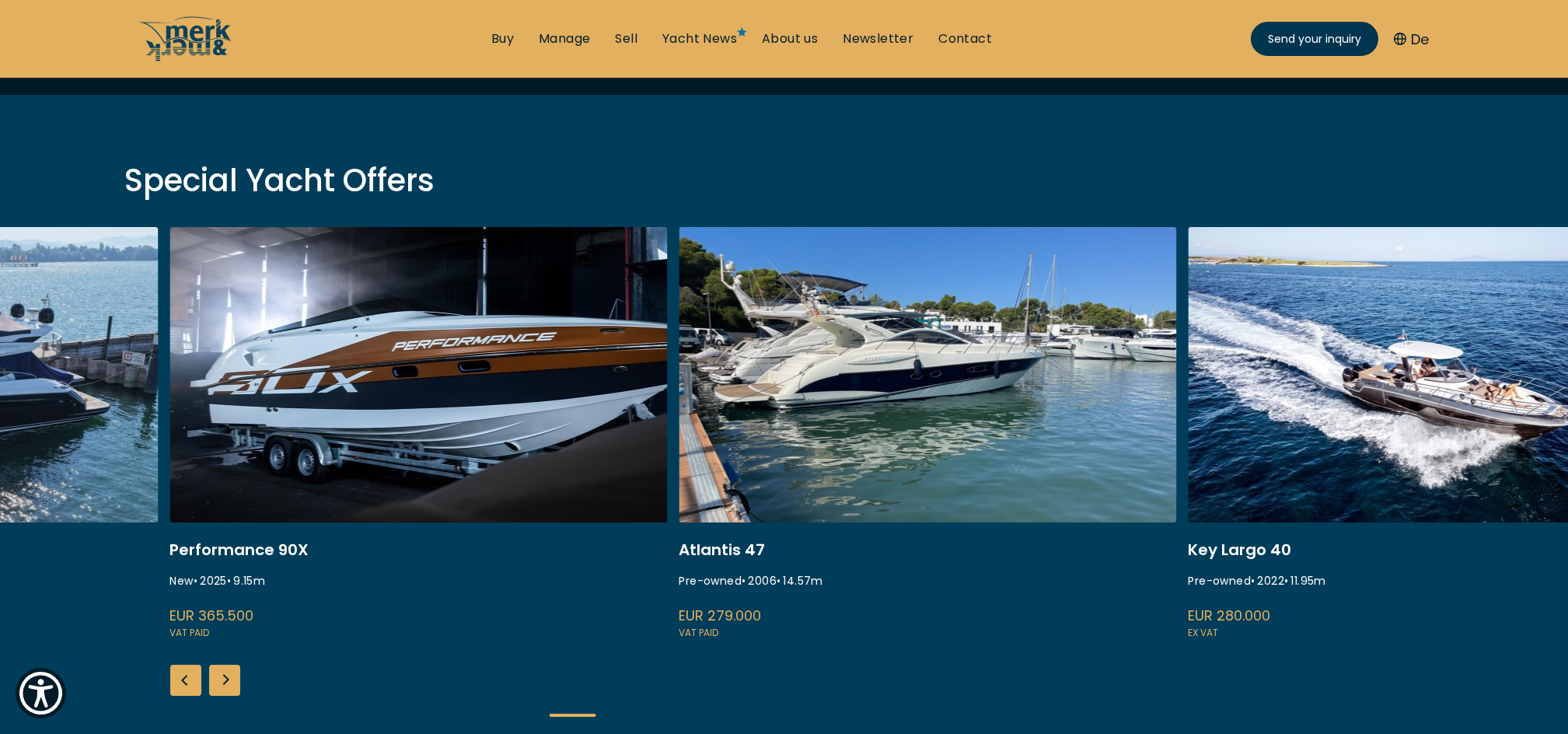
click at [228, 682] on div "Next slide" at bounding box center [225, 680] width 31 height 31
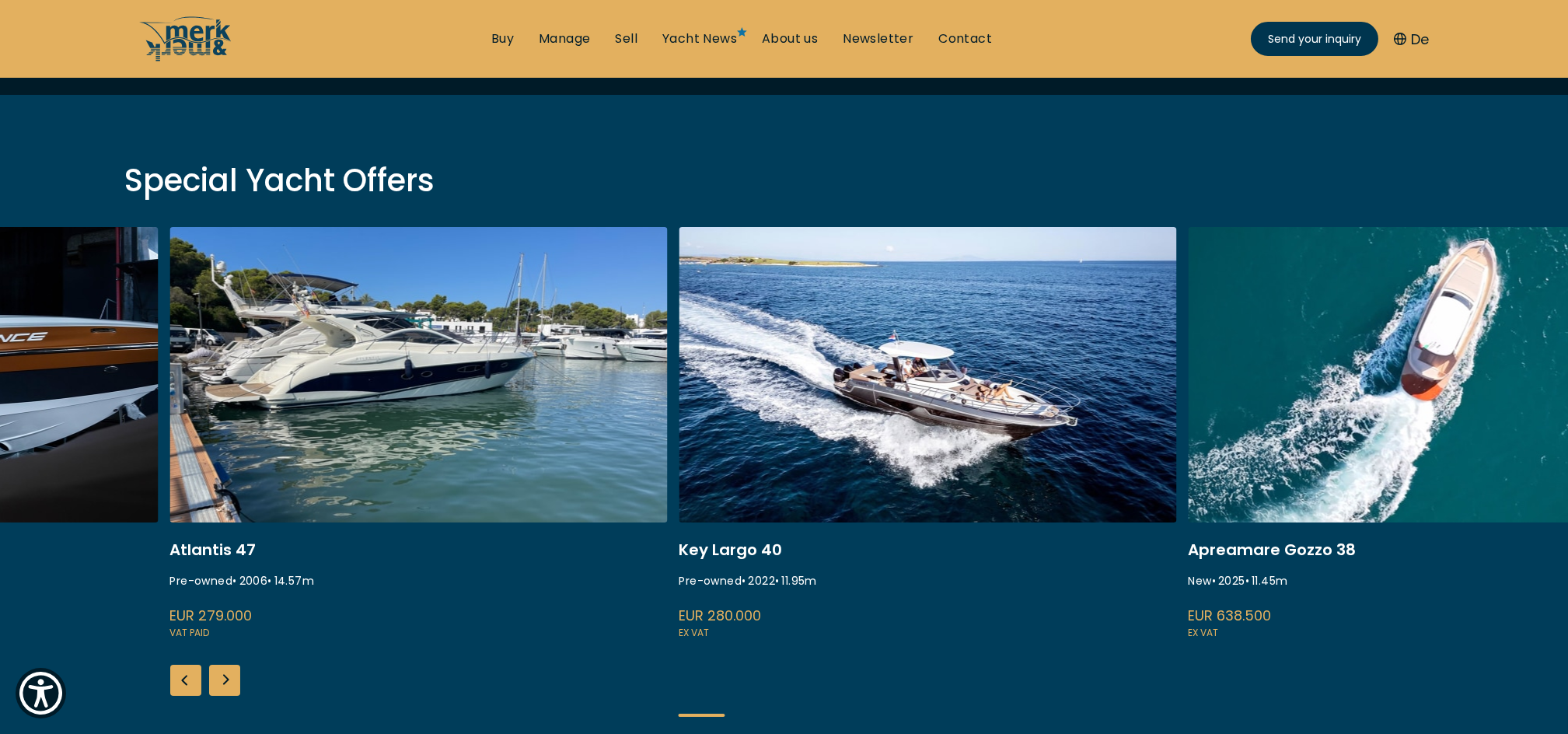
click at [228, 682] on div "Next slide" at bounding box center [225, 680] width 31 height 31
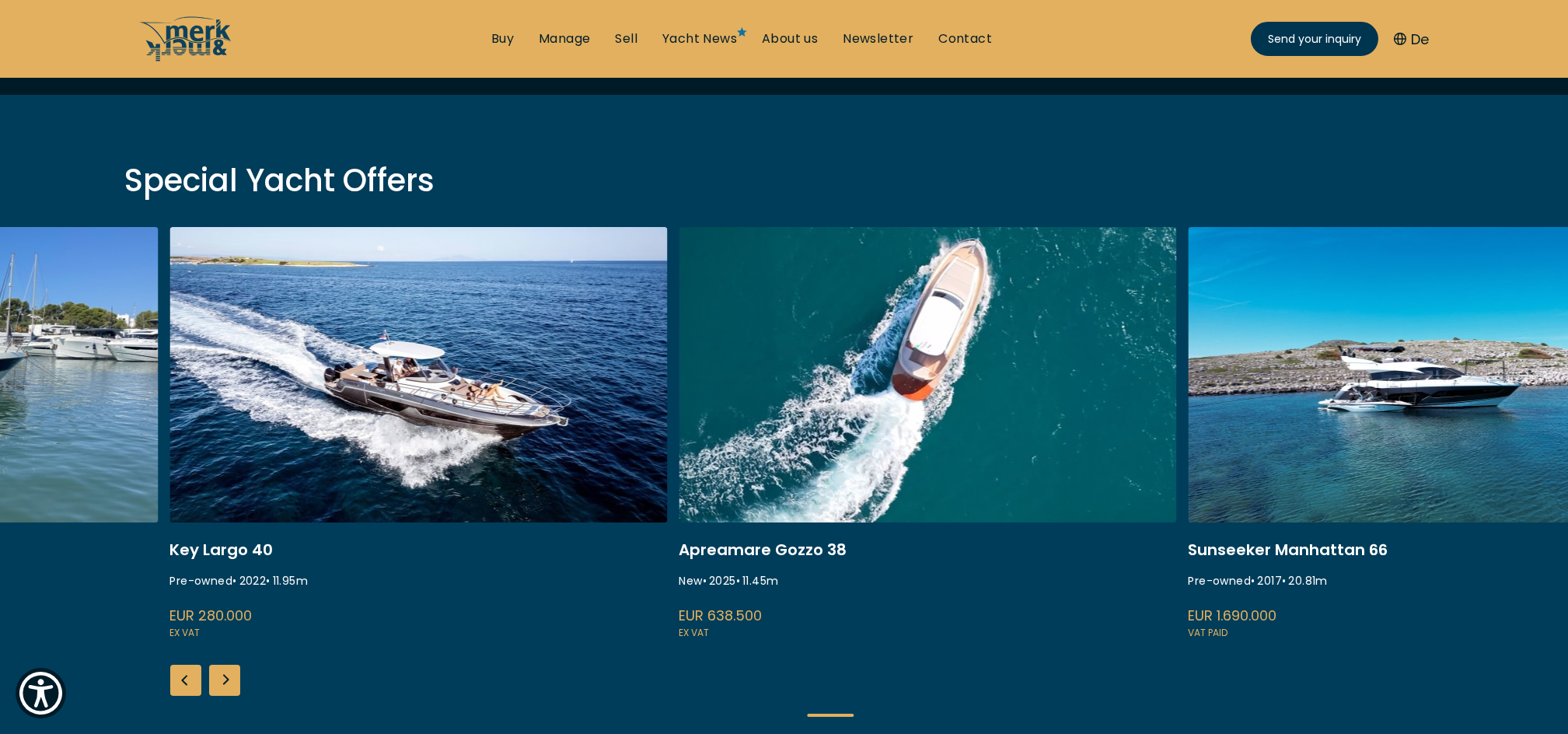
click at [228, 682] on div "Next slide" at bounding box center [225, 680] width 31 height 31
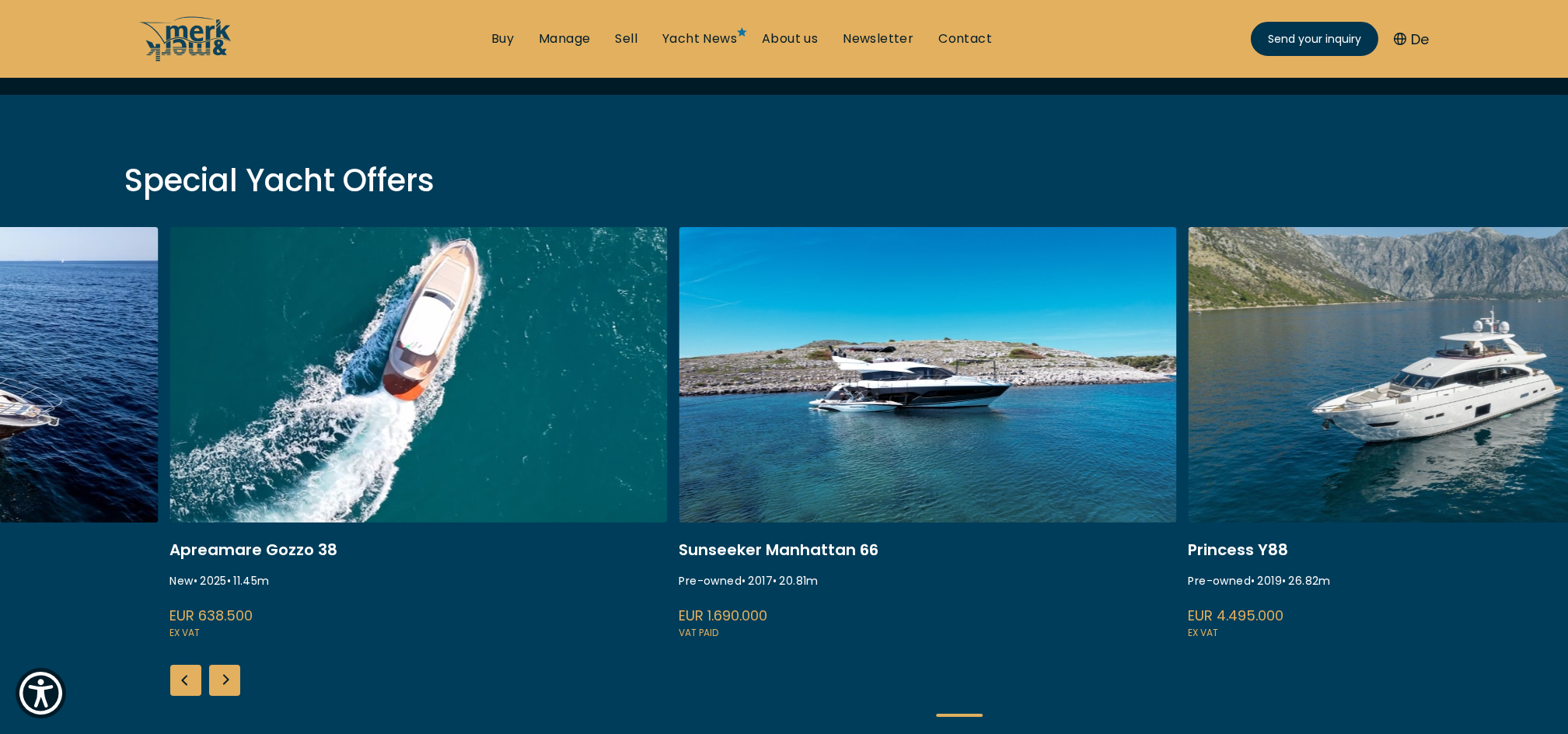
click at [228, 682] on div "Next slide" at bounding box center [225, 680] width 31 height 31
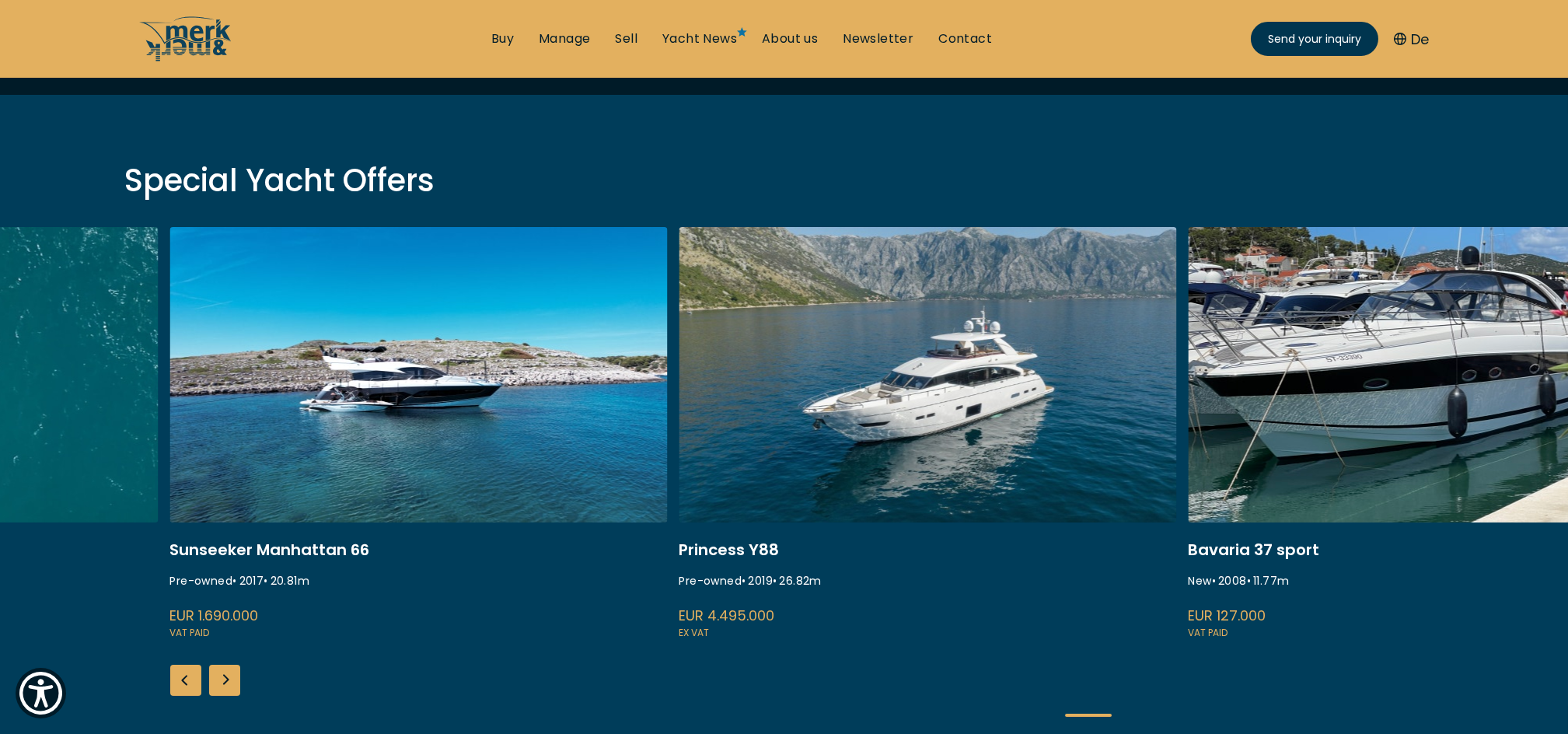
click at [228, 682] on div "Next slide" at bounding box center [225, 680] width 31 height 31
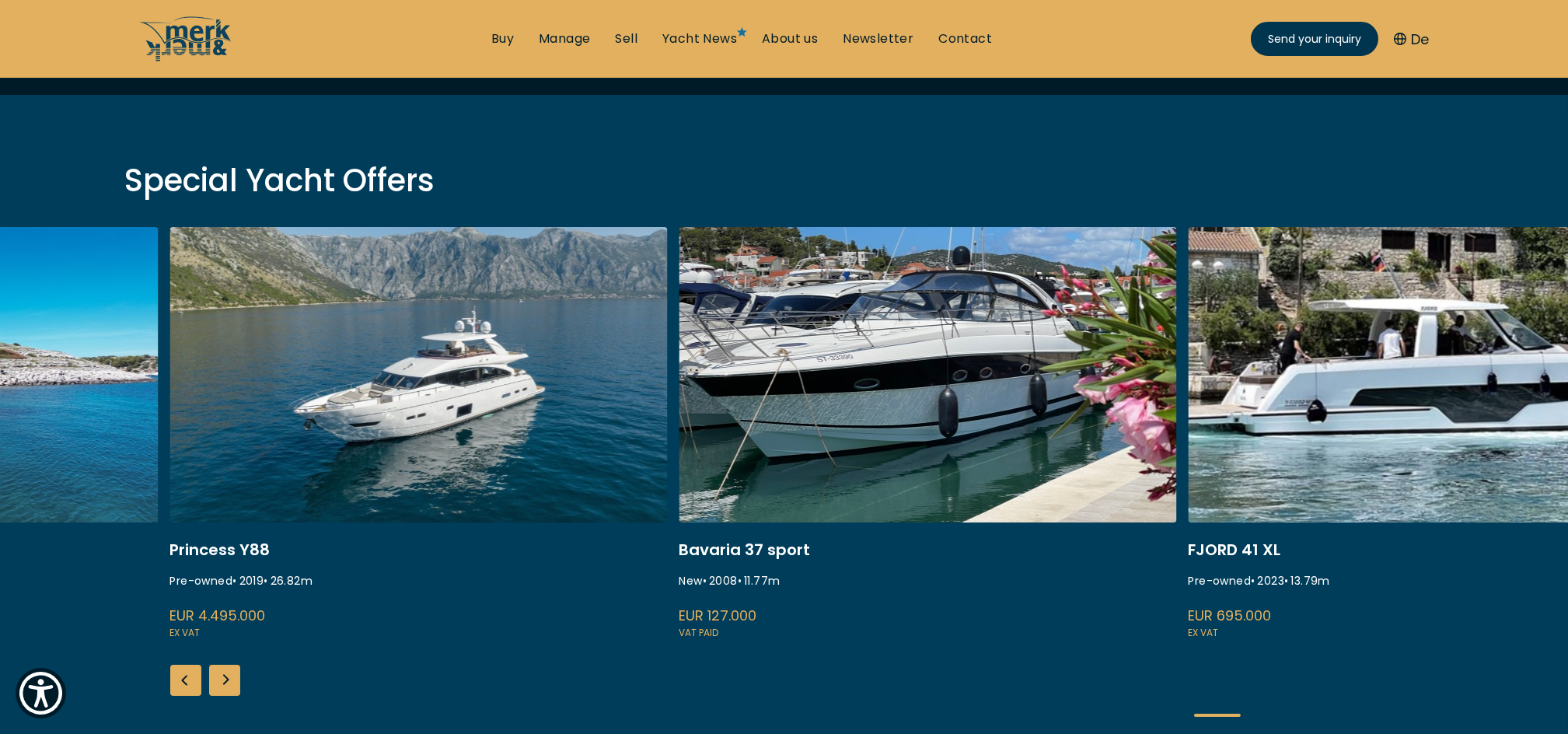
click at [228, 682] on div "Next slide" at bounding box center [225, 680] width 31 height 31
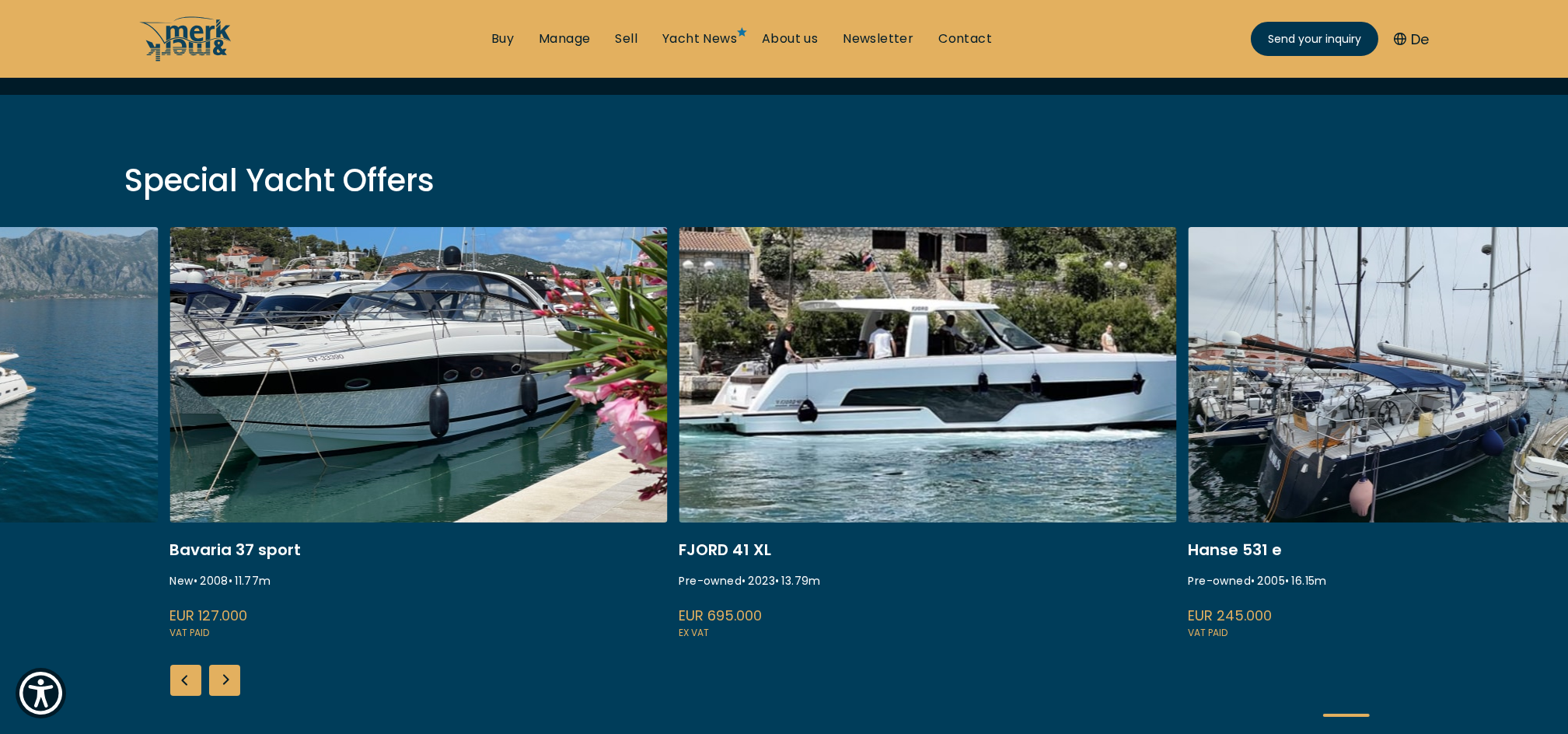
click at [228, 682] on div "Next slide" at bounding box center [225, 680] width 31 height 31
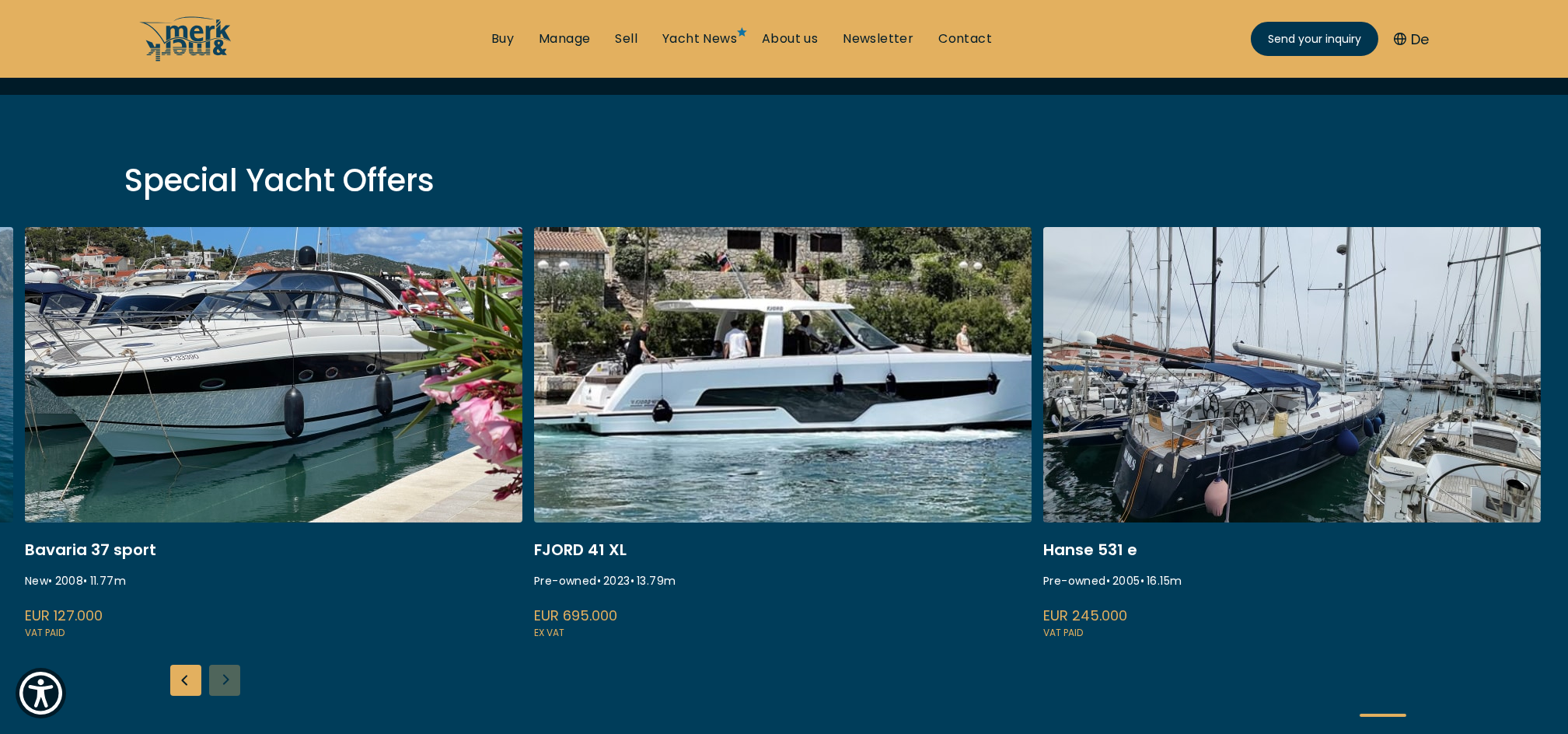
click at [228, 682] on div "ISA 120 Pre-owned • 2008 • 36.45 m EUR 3.850.000 VAT paid Fairline Squadron 74 …" at bounding box center [784, 484] width 1568 height 515
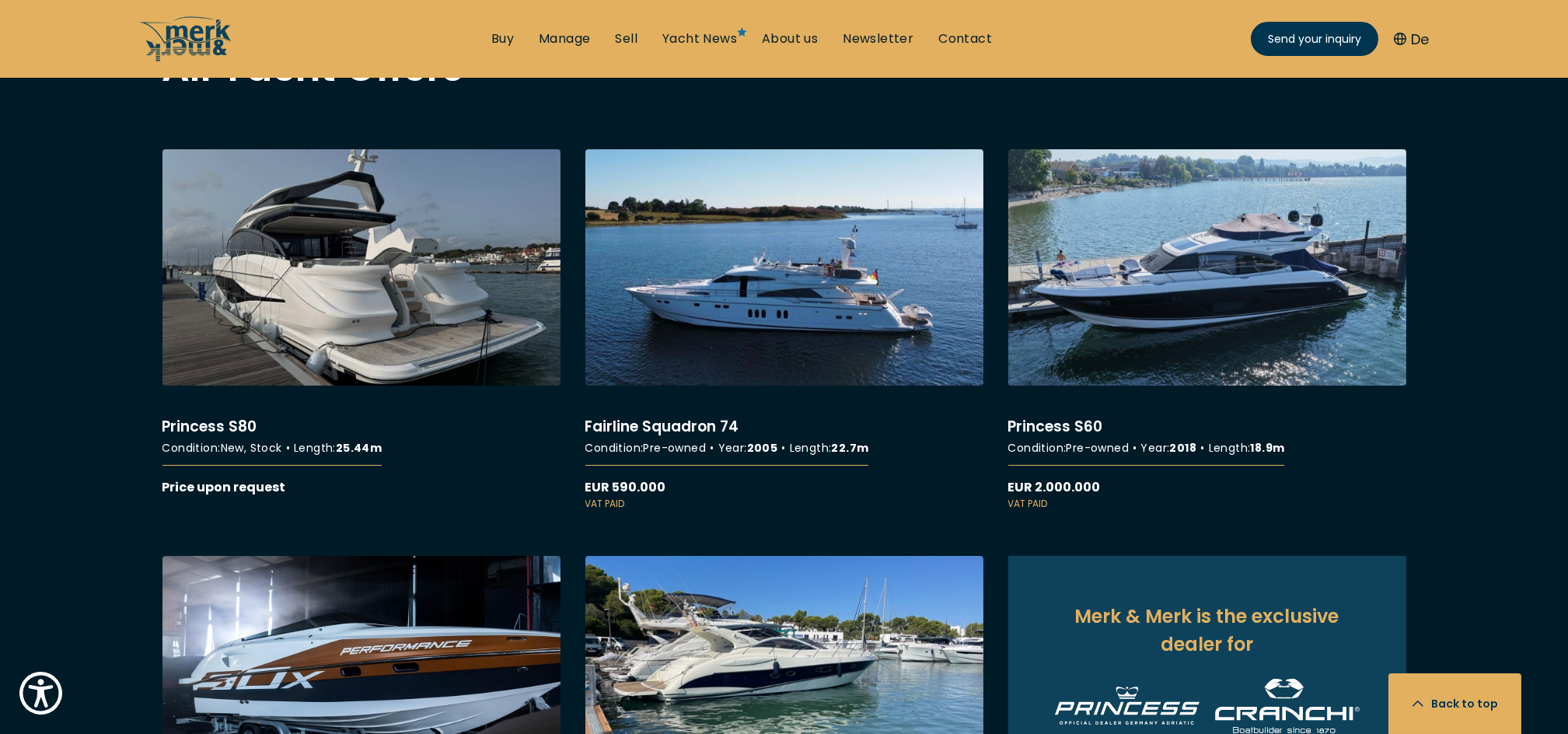
scroll to position [1309, 0]
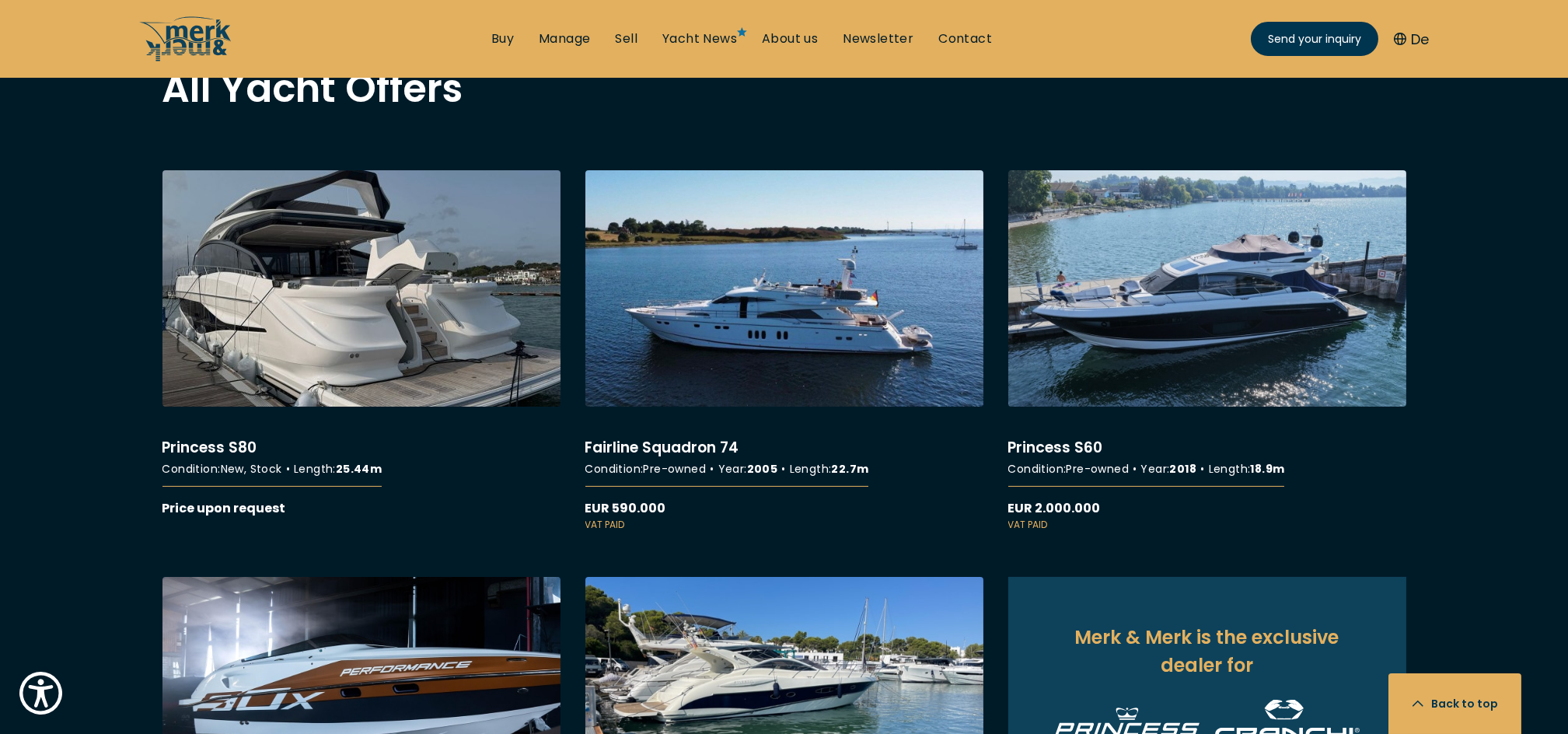
click at [216, 455] on link "More details about Princess S80" at bounding box center [361, 344] width 398 height 347
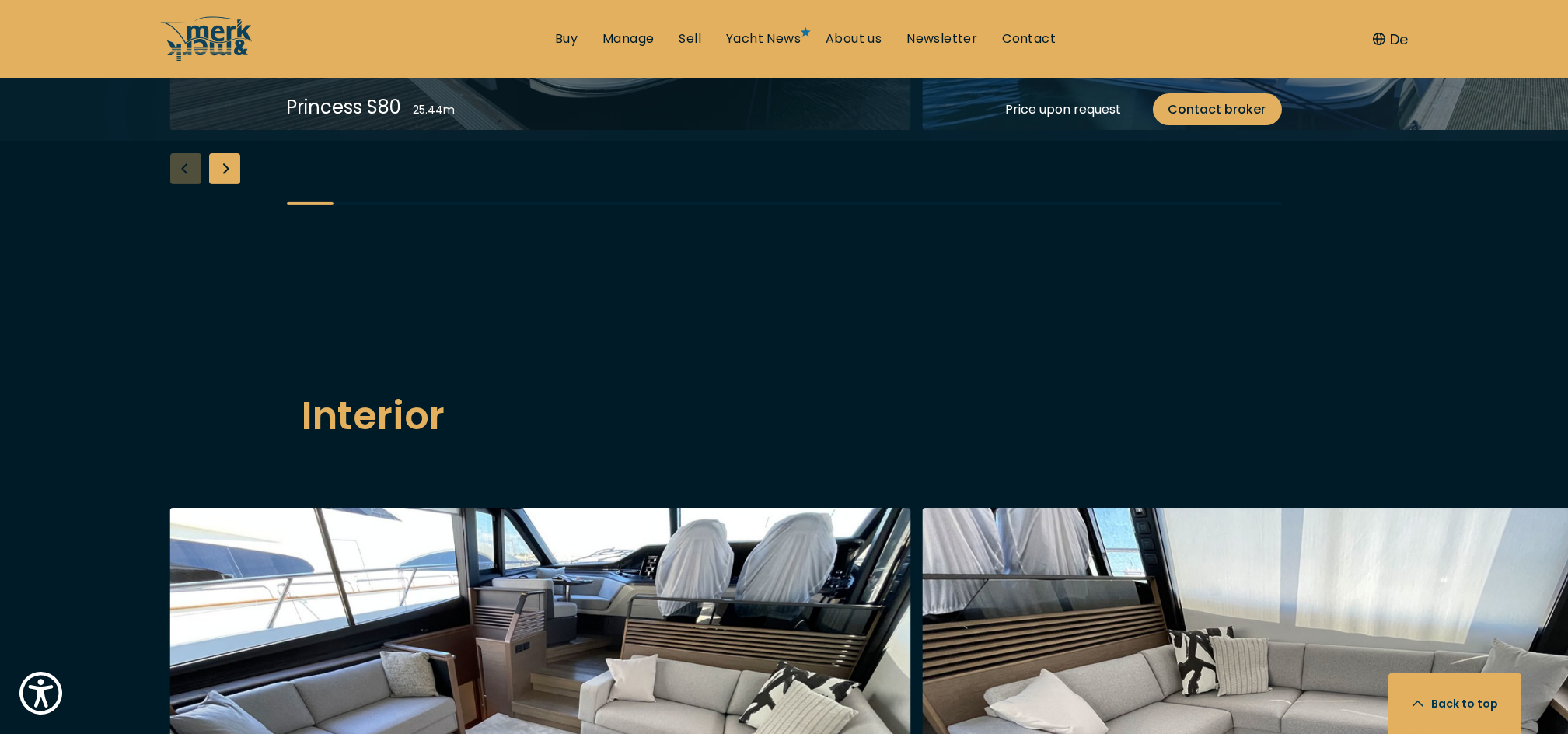
scroll to position [2097, 0]
click at [227, 185] on div "Next slide" at bounding box center [225, 169] width 31 height 31
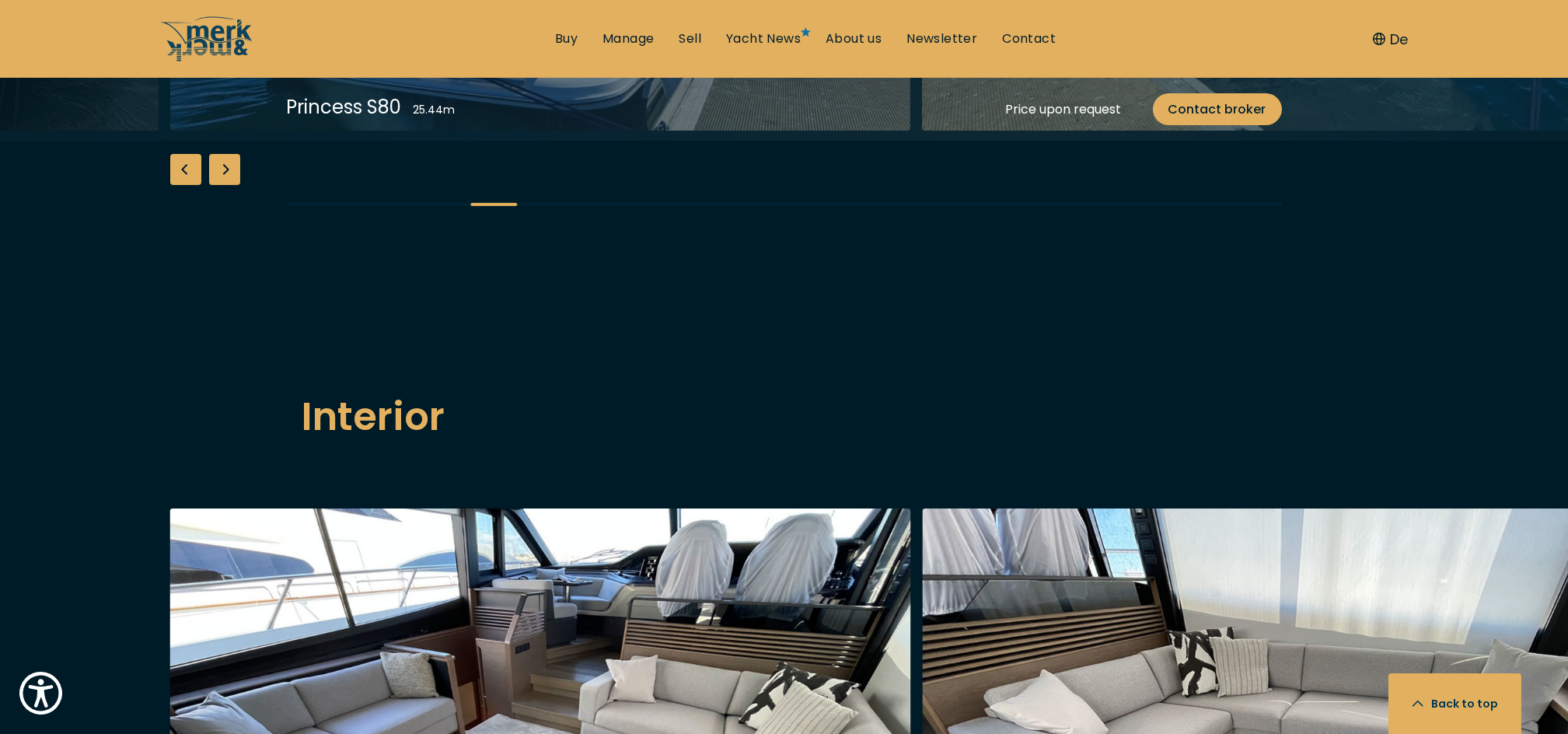
click at [227, 185] on div "Next slide" at bounding box center [225, 169] width 31 height 31
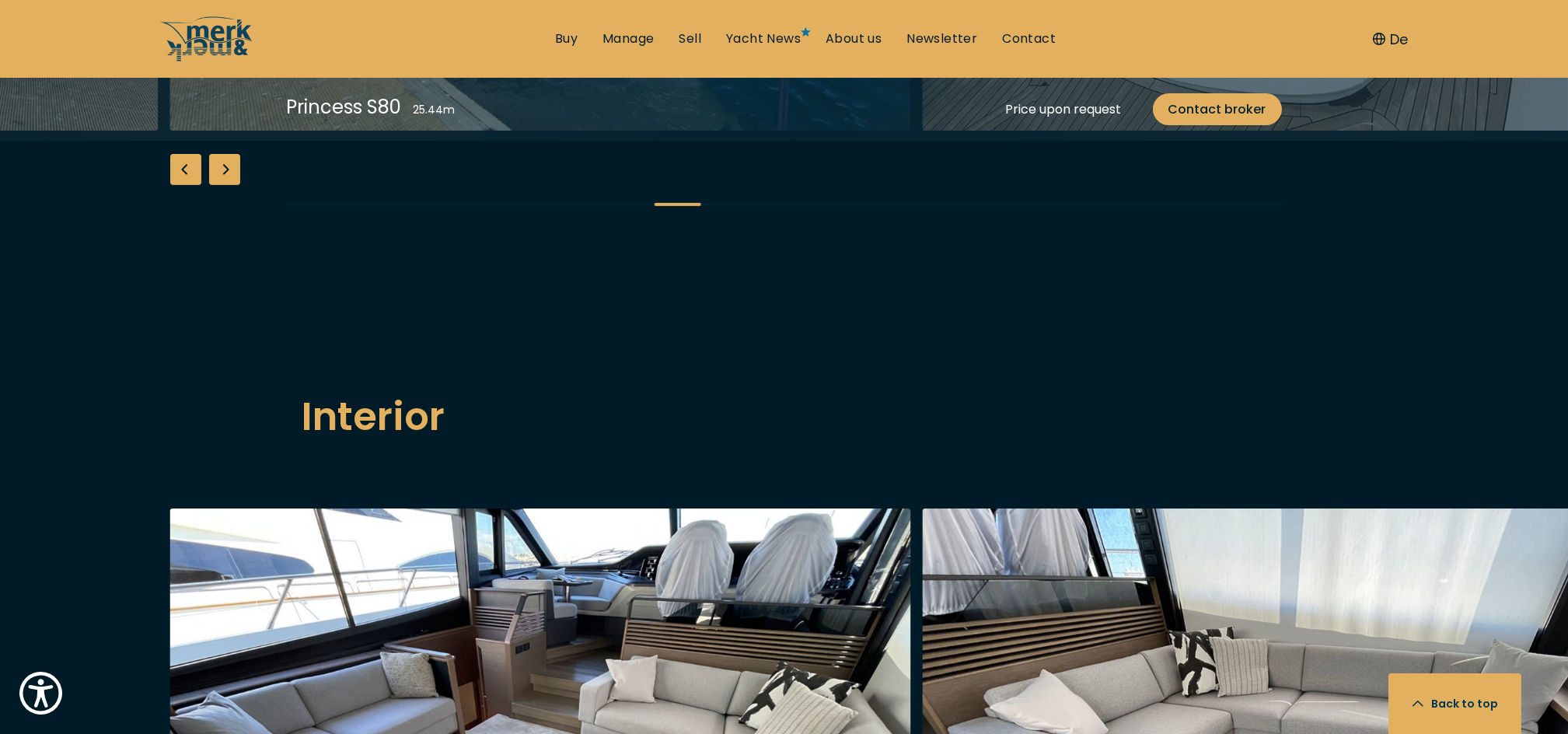
click at [227, 185] on div "Next slide" at bounding box center [225, 169] width 31 height 31
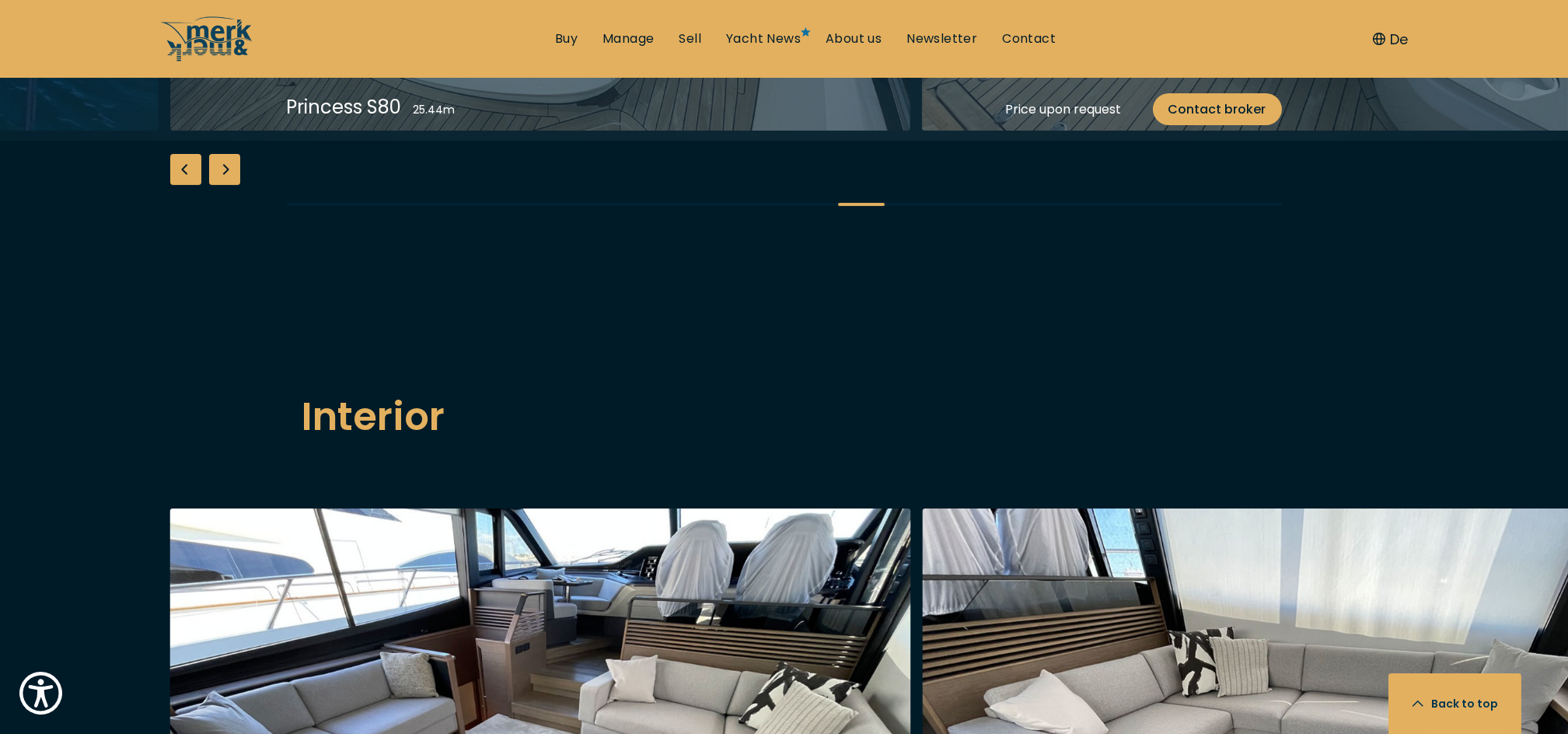
click at [227, 185] on div "Next slide" at bounding box center [225, 169] width 31 height 31
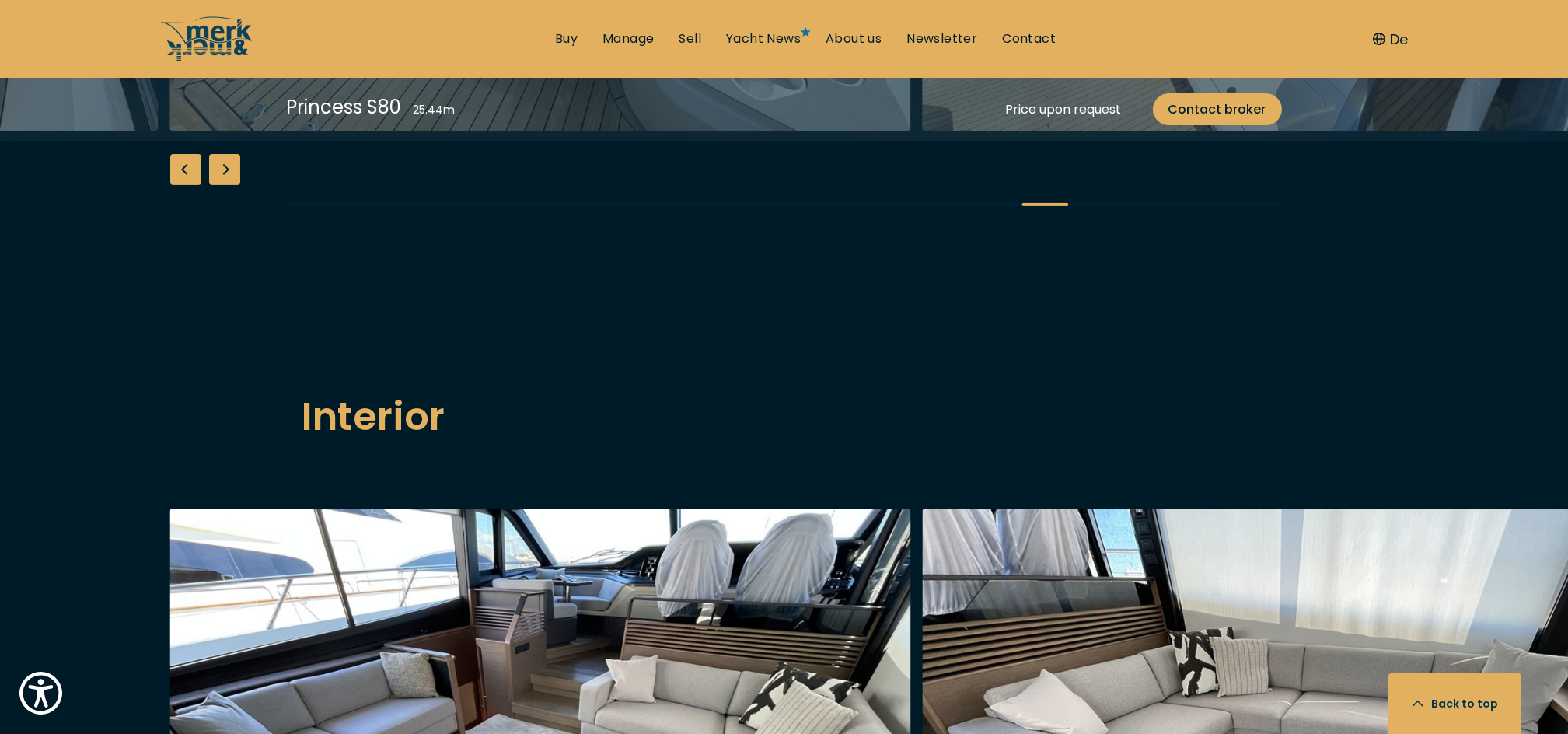
click at [227, 185] on div "Next slide" at bounding box center [225, 169] width 31 height 31
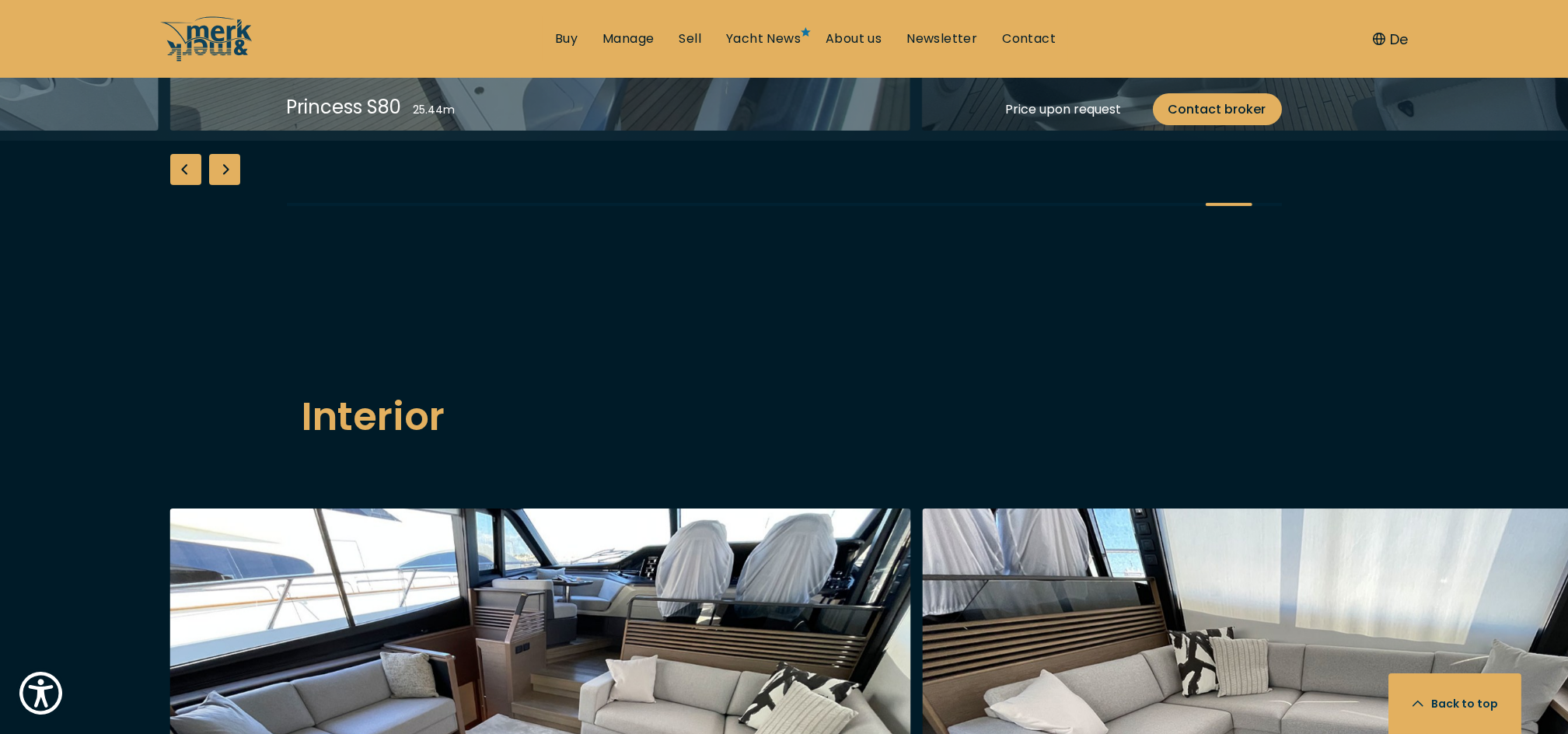
click at [227, 185] on div "Next slide" at bounding box center [225, 169] width 31 height 31
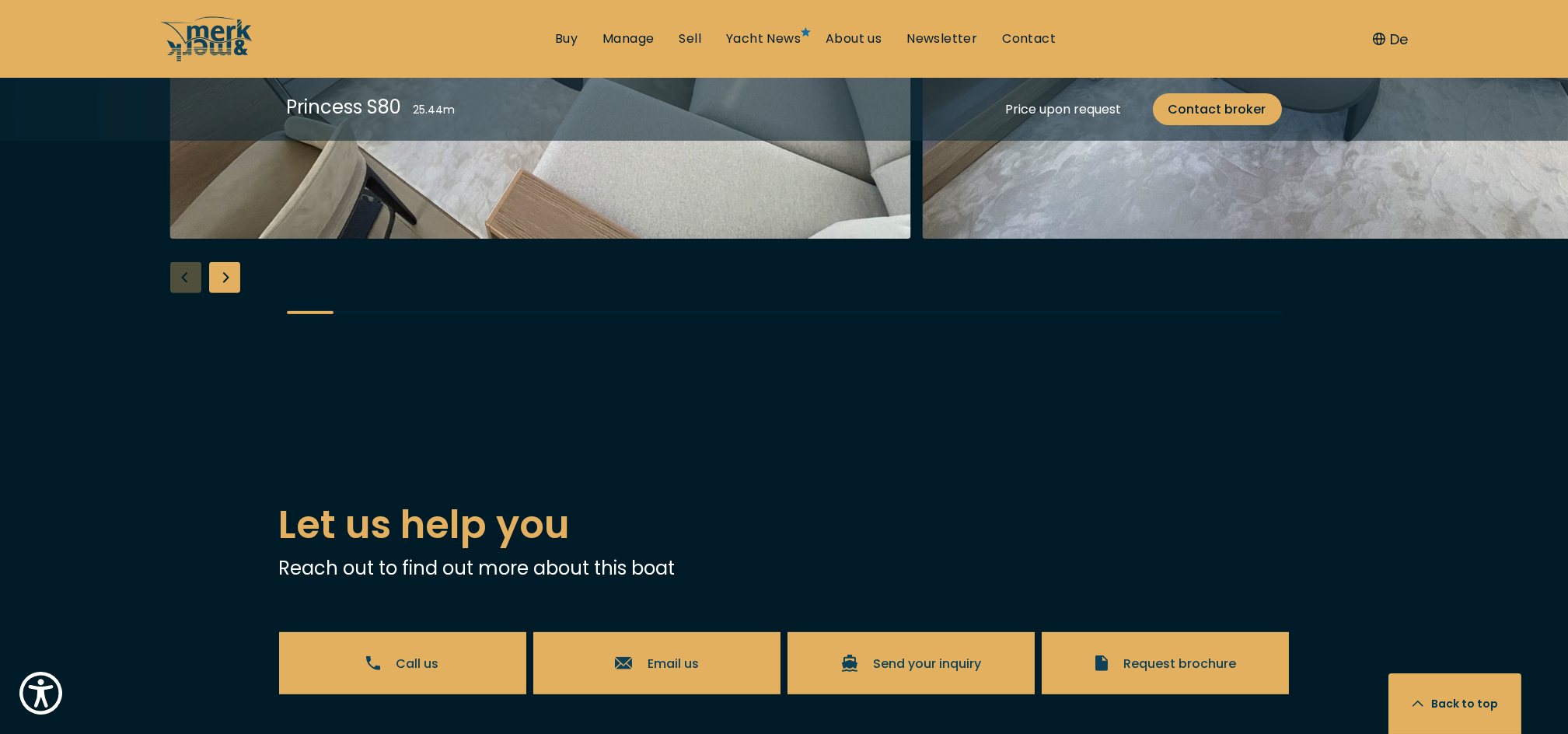
scroll to position [2902, 0]
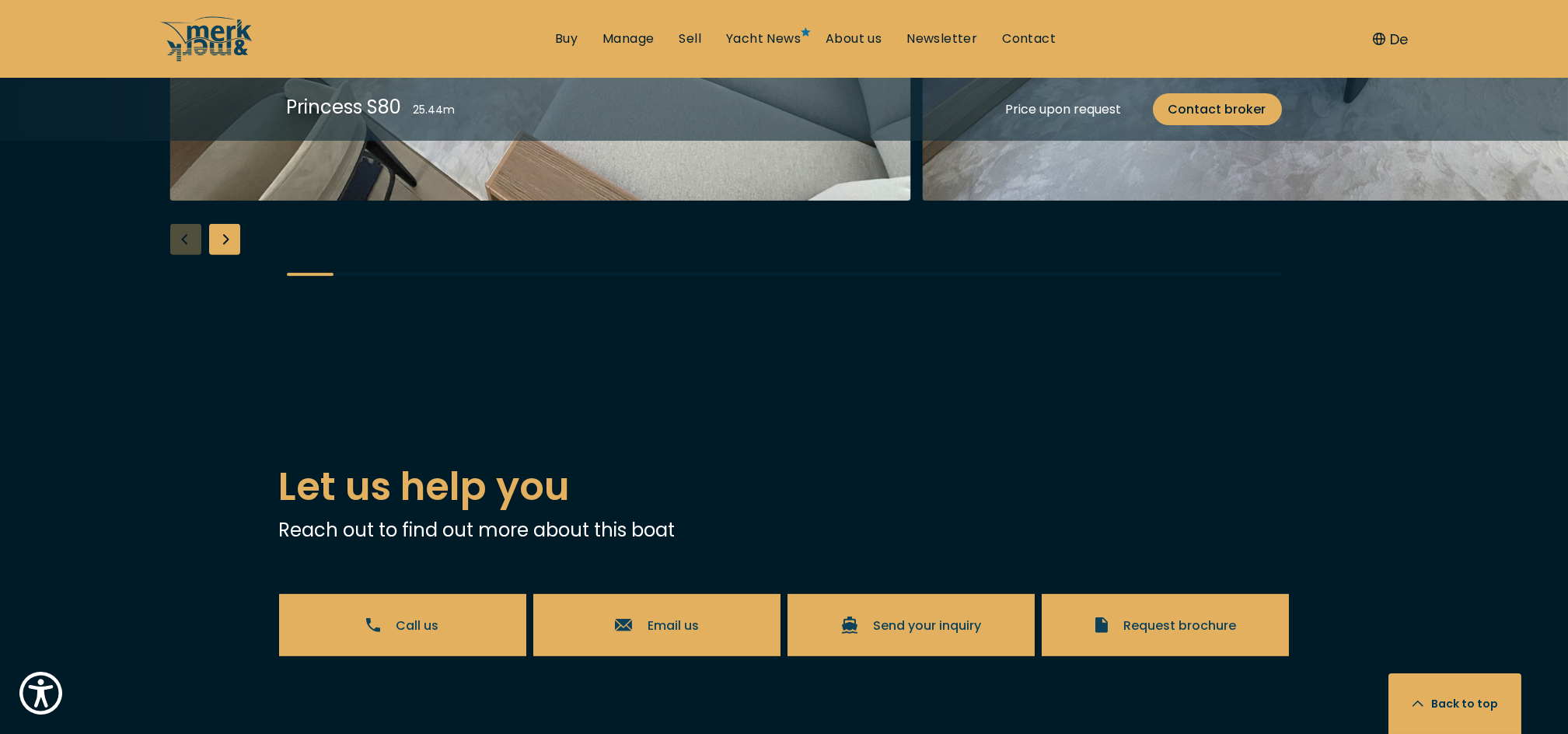
click at [224, 255] on div "Next slide" at bounding box center [225, 238] width 31 height 31
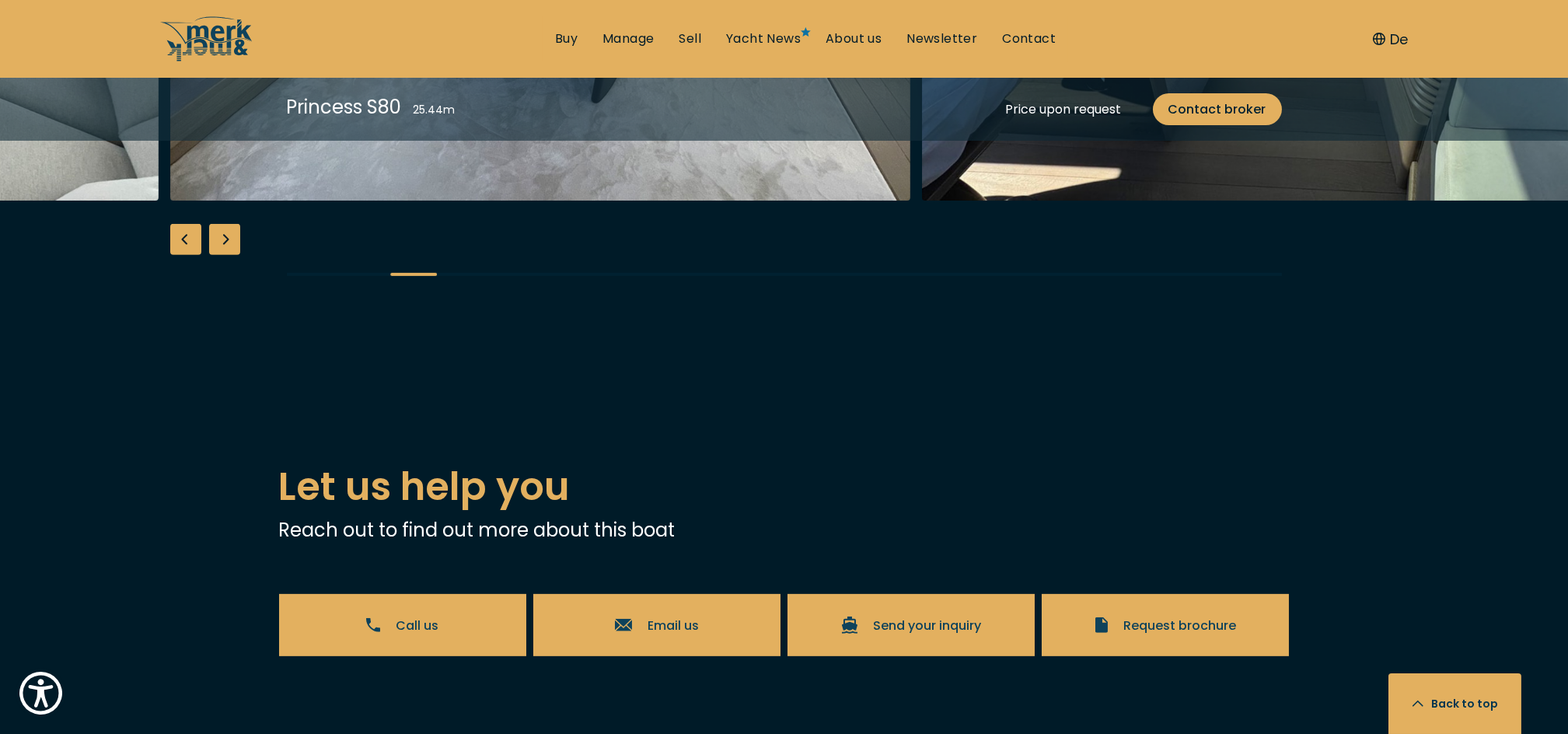
click at [224, 255] on div "Next slide" at bounding box center [225, 238] width 31 height 31
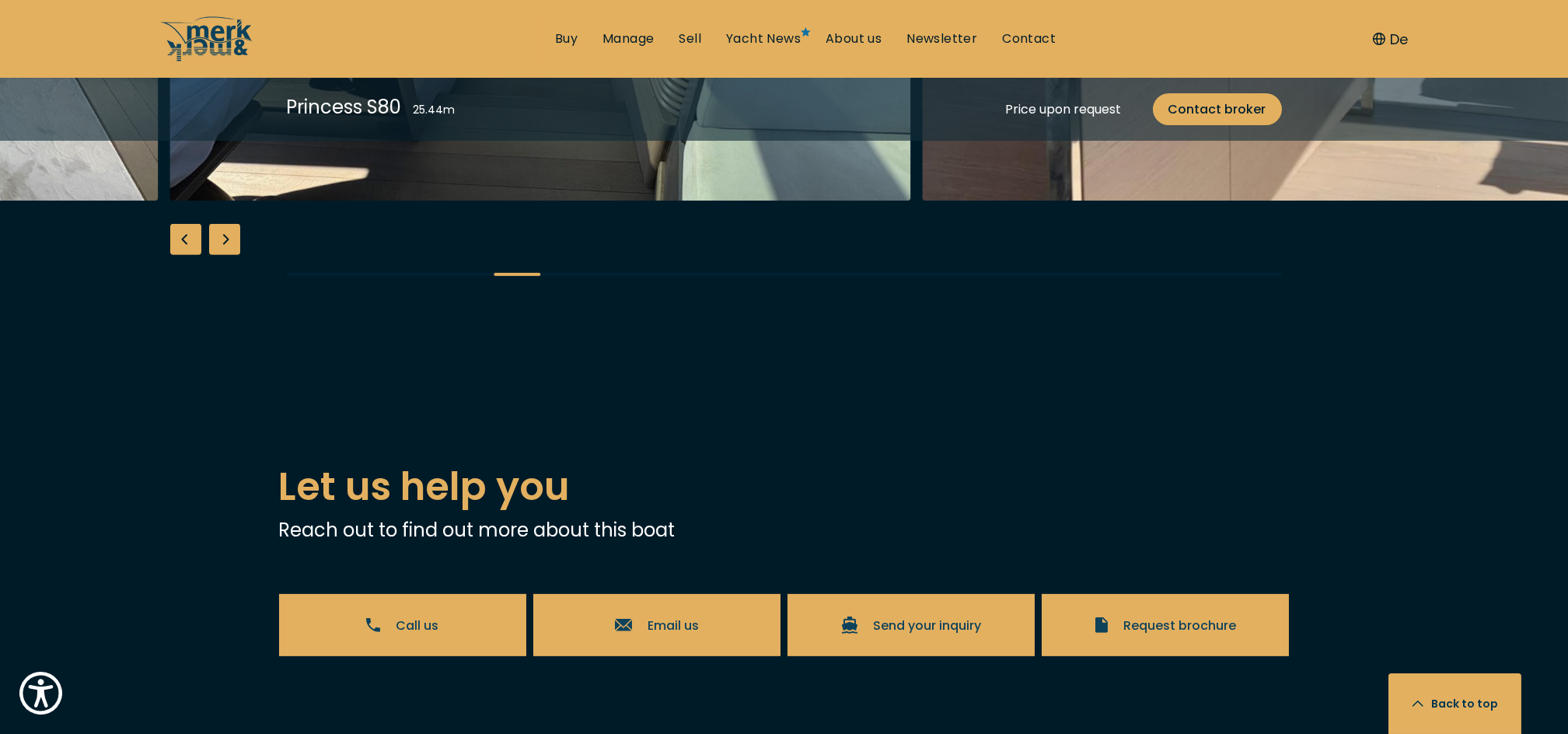
click at [224, 255] on div "Next slide" at bounding box center [225, 238] width 31 height 31
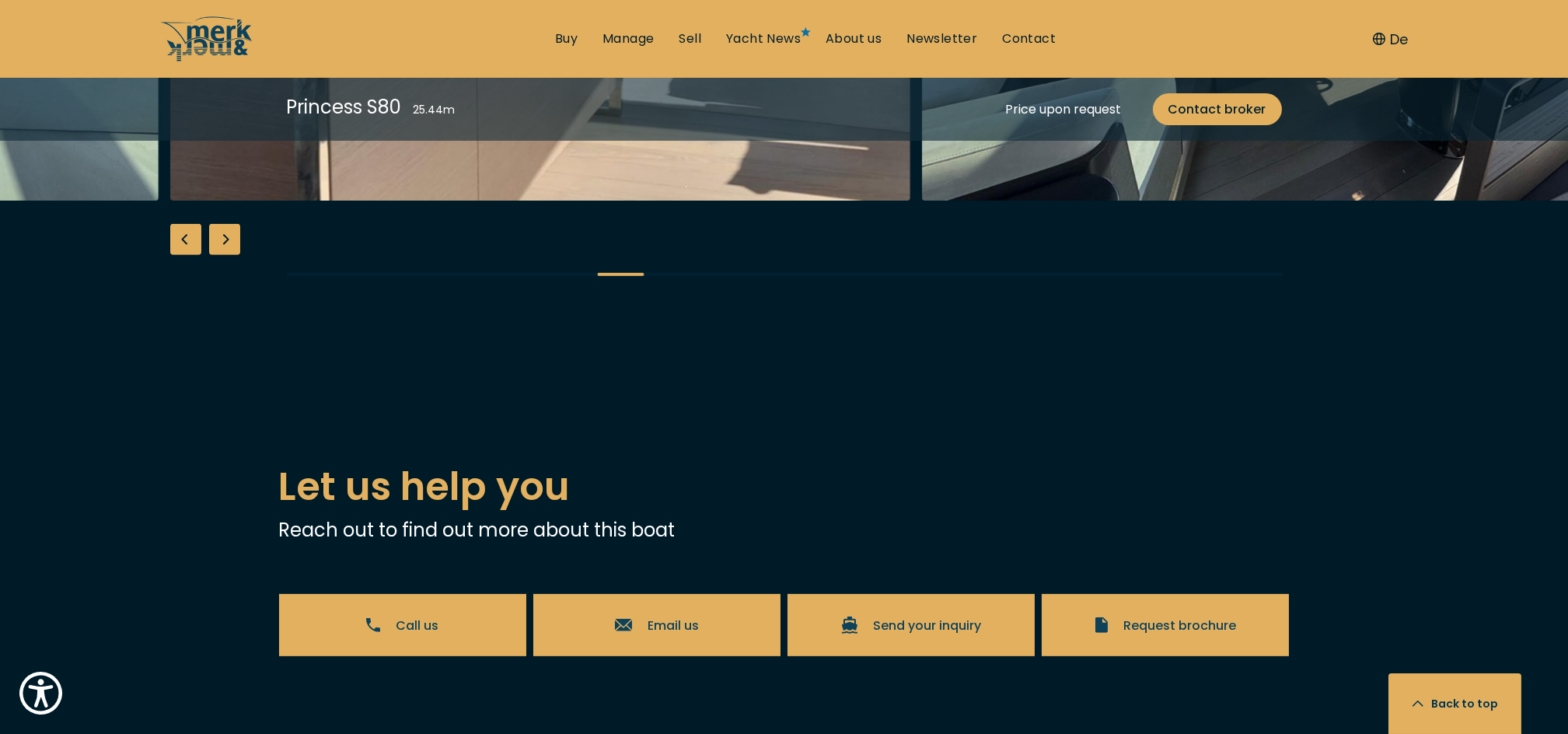
click at [224, 255] on div "Next slide" at bounding box center [225, 238] width 31 height 31
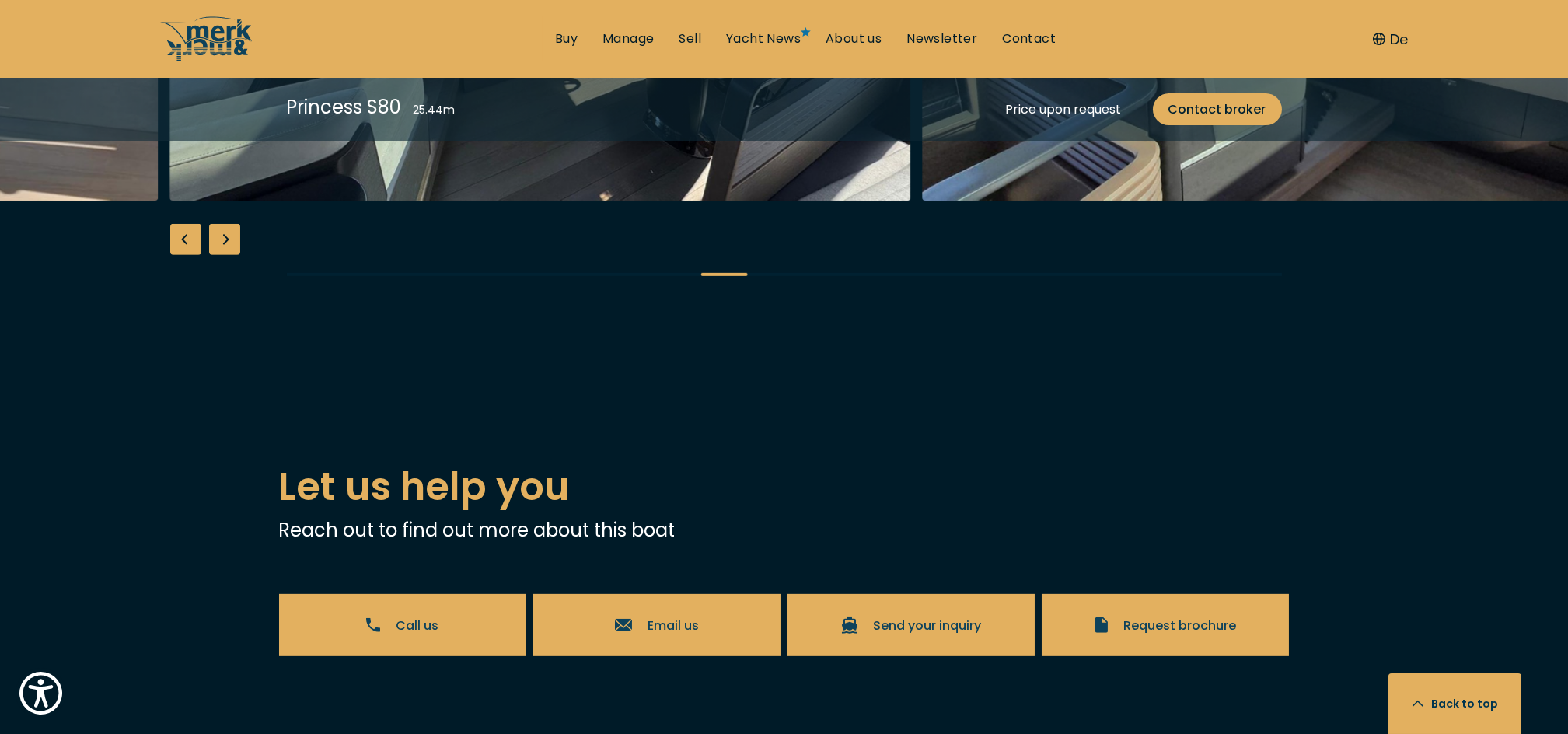
click at [224, 255] on div "Next slide" at bounding box center [225, 238] width 31 height 31
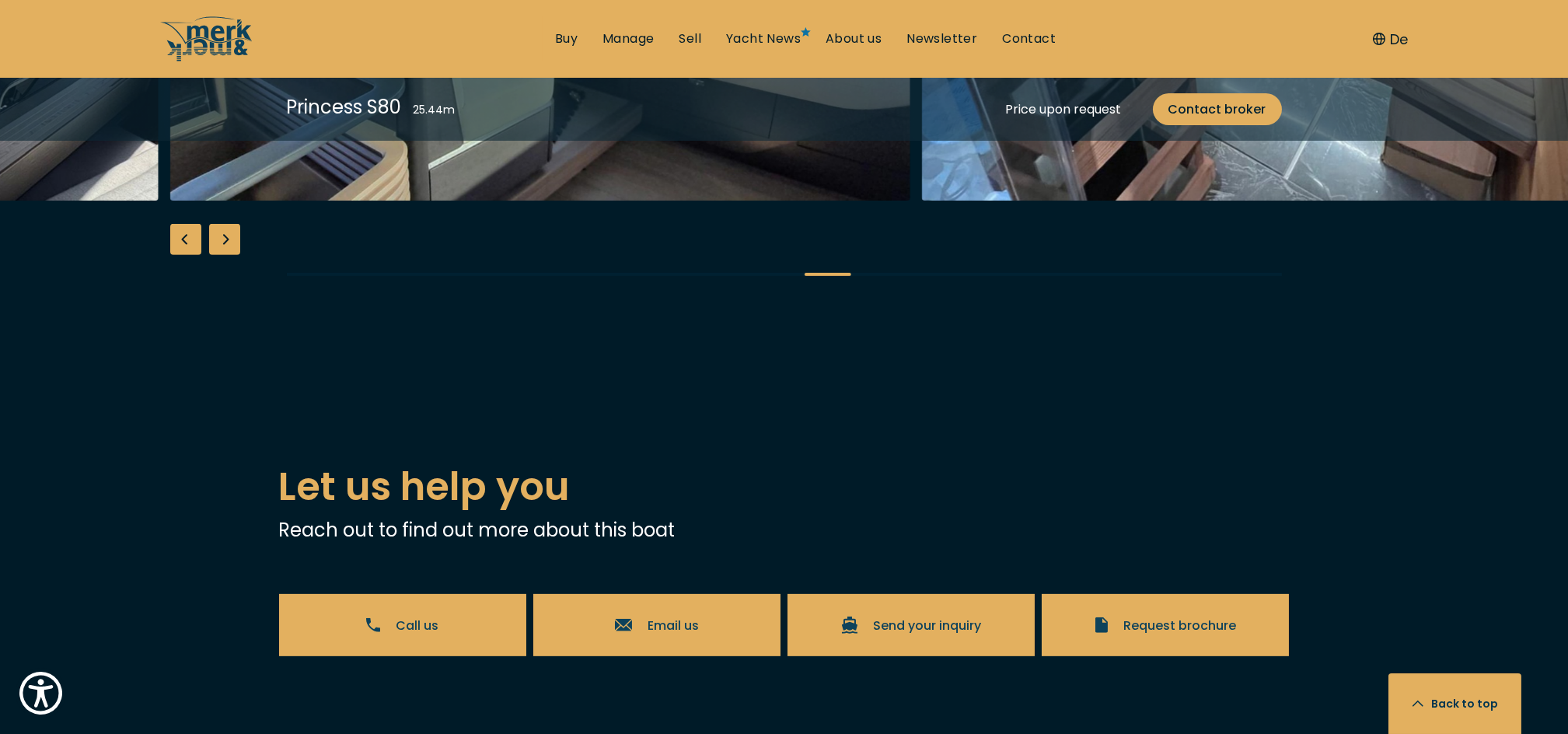
click at [224, 255] on div "Next slide" at bounding box center [225, 238] width 31 height 31
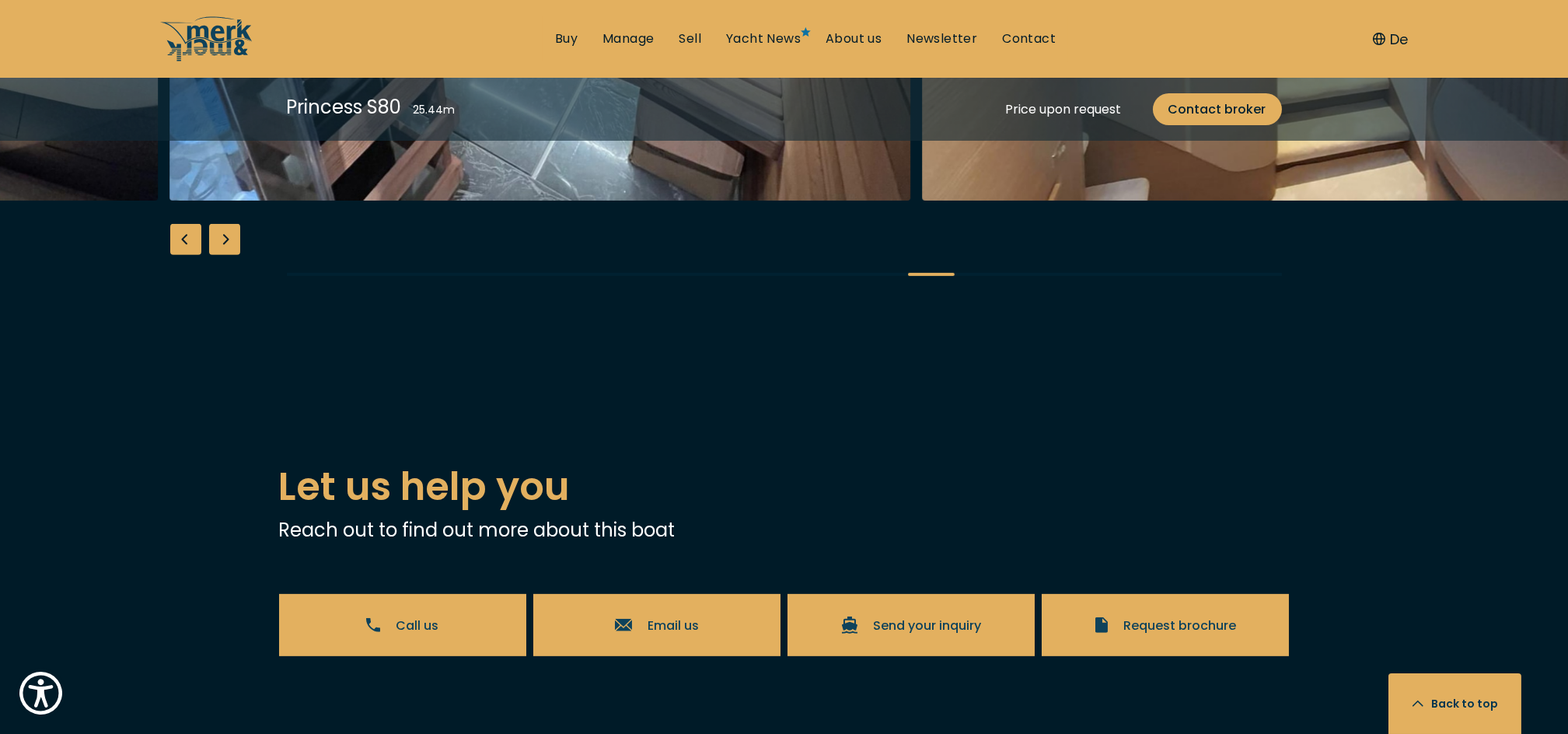
click at [224, 255] on div "Next slide" at bounding box center [225, 238] width 31 height 31
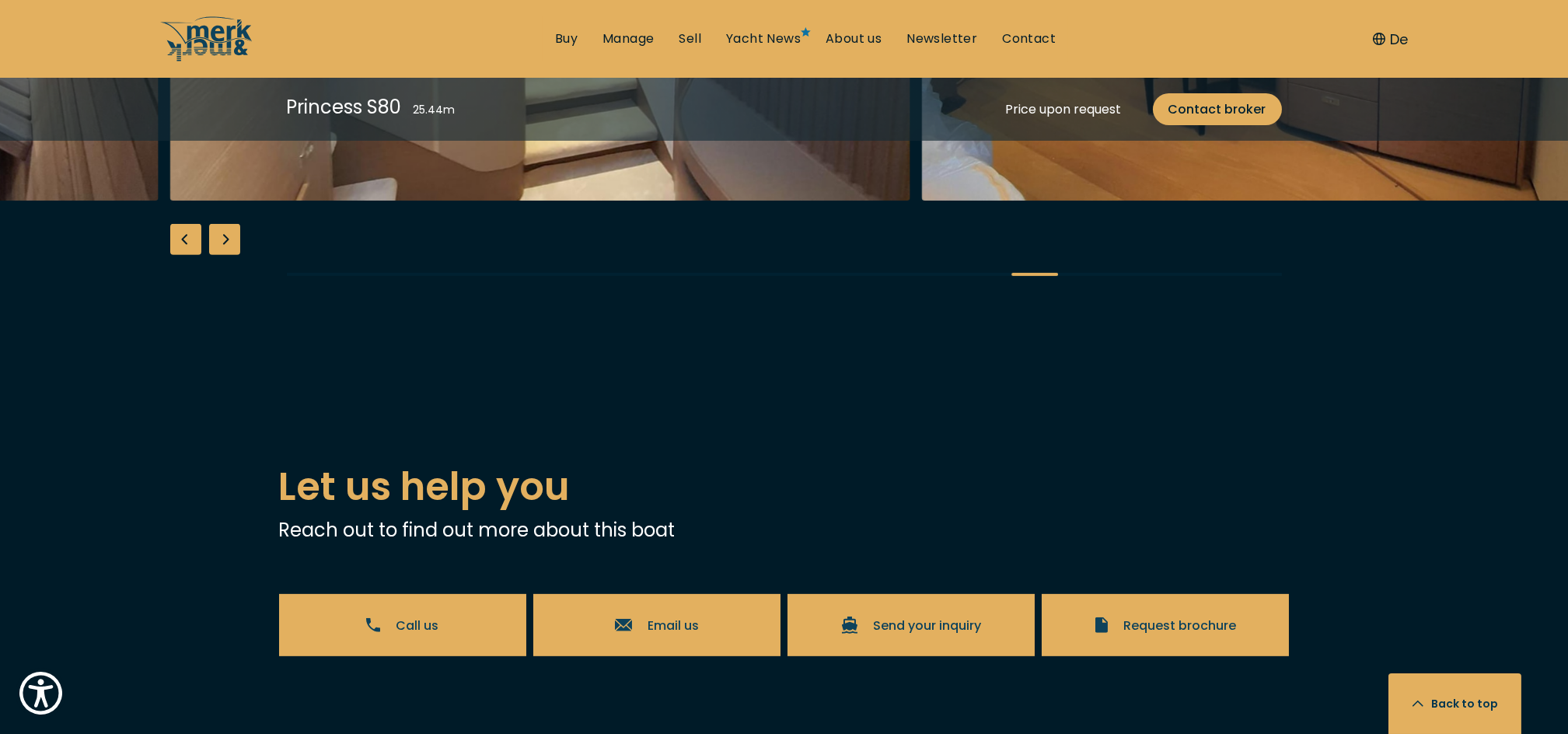
click at [224, 255] on div "Next slide" at bounding box center [225, 238] width 31 height 31
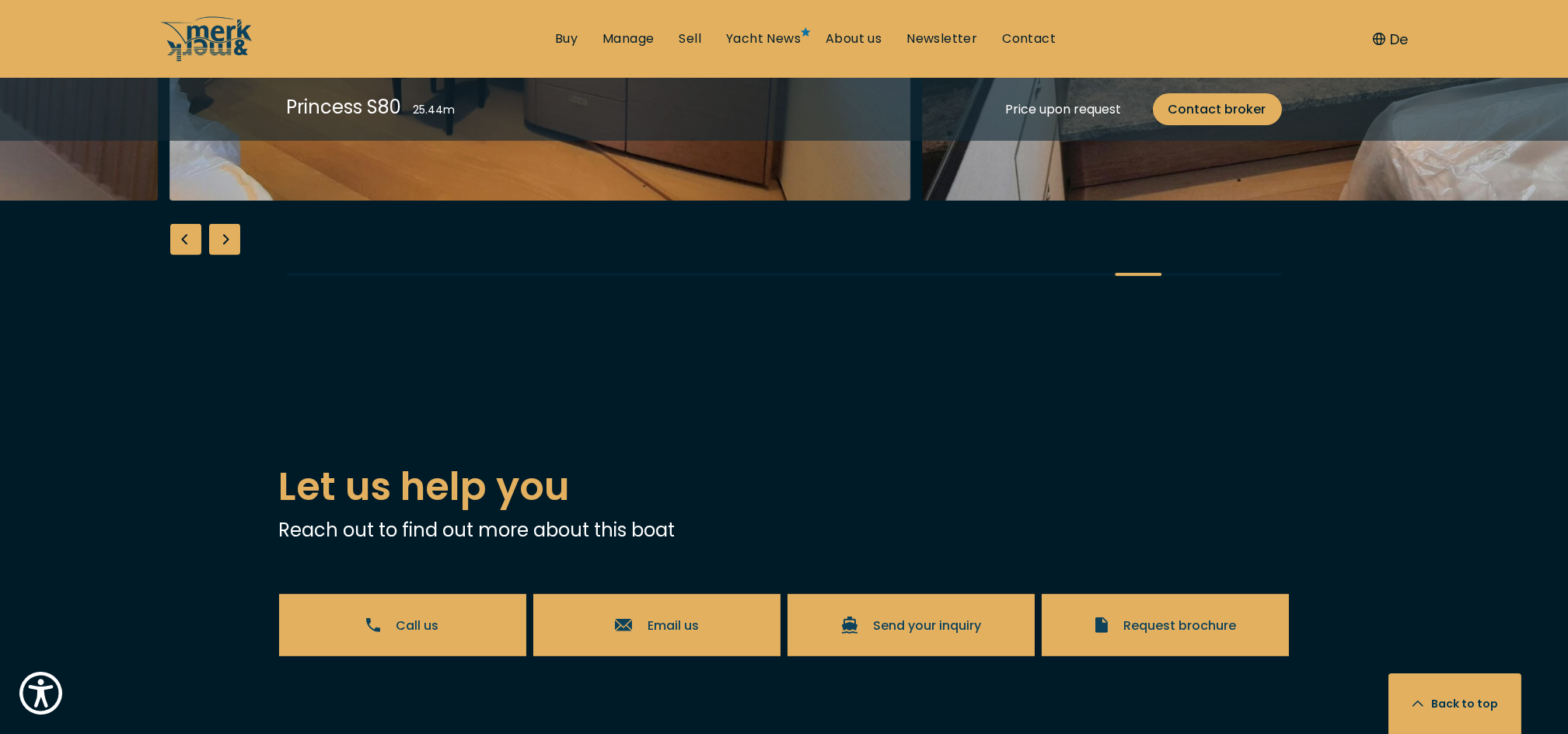
click at [224, 255] on div "Next slide" at bounding box center [225, 238] width 31 height 31
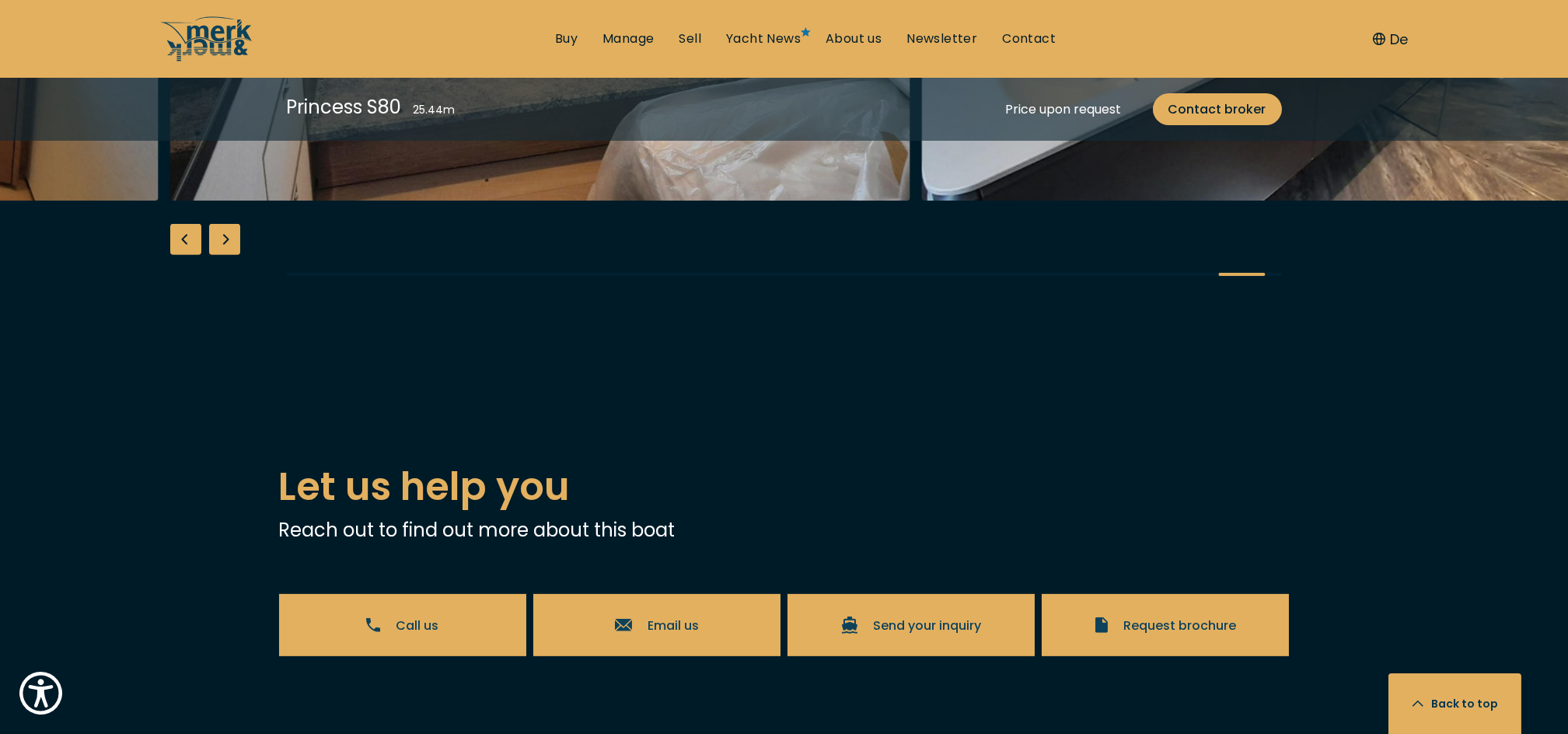
click at [224, 255] on div "Next slide" at bounding box center [225, 238] width 31 height 31
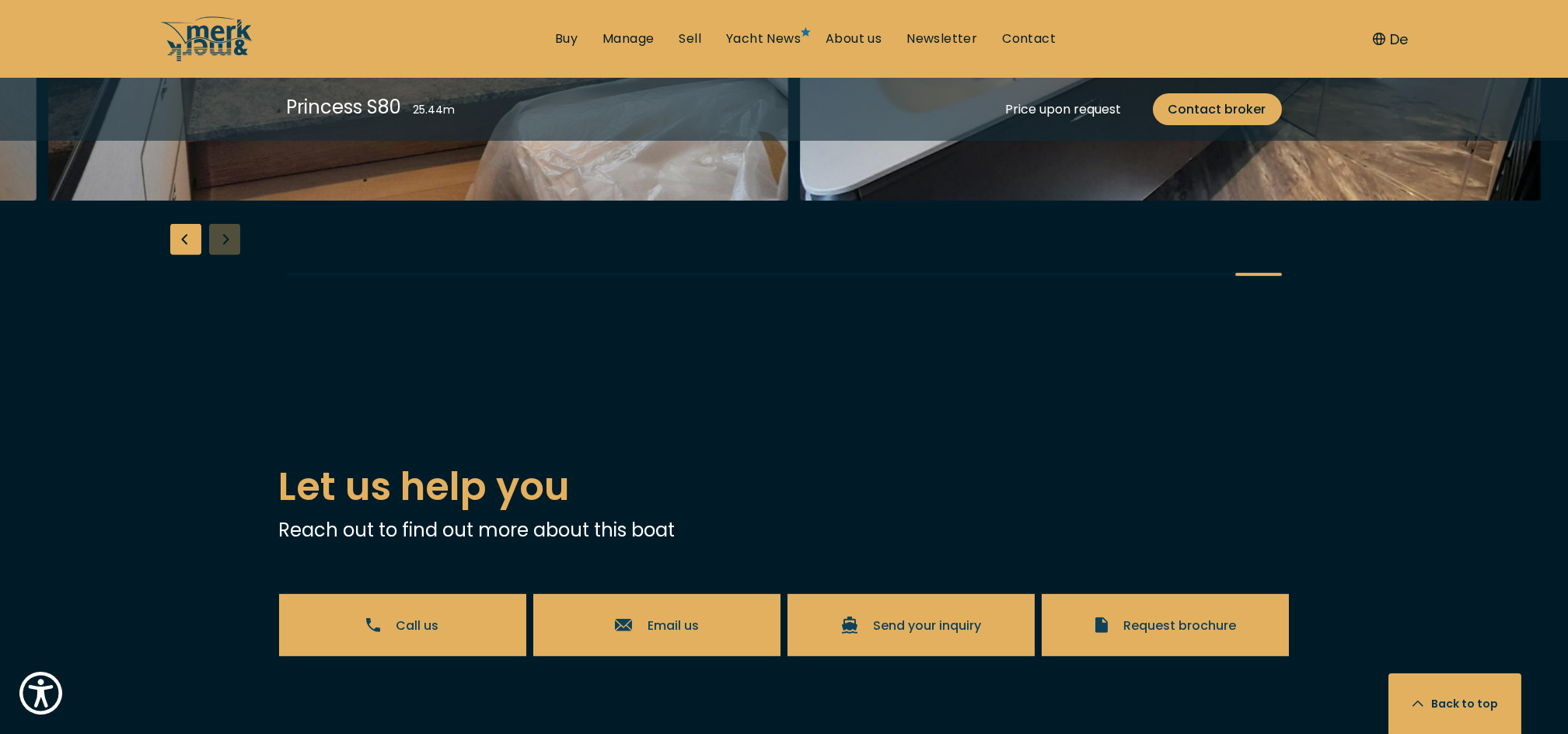
click at [224, 302] on div at bounding box center [784, 2] width 1568 height 599
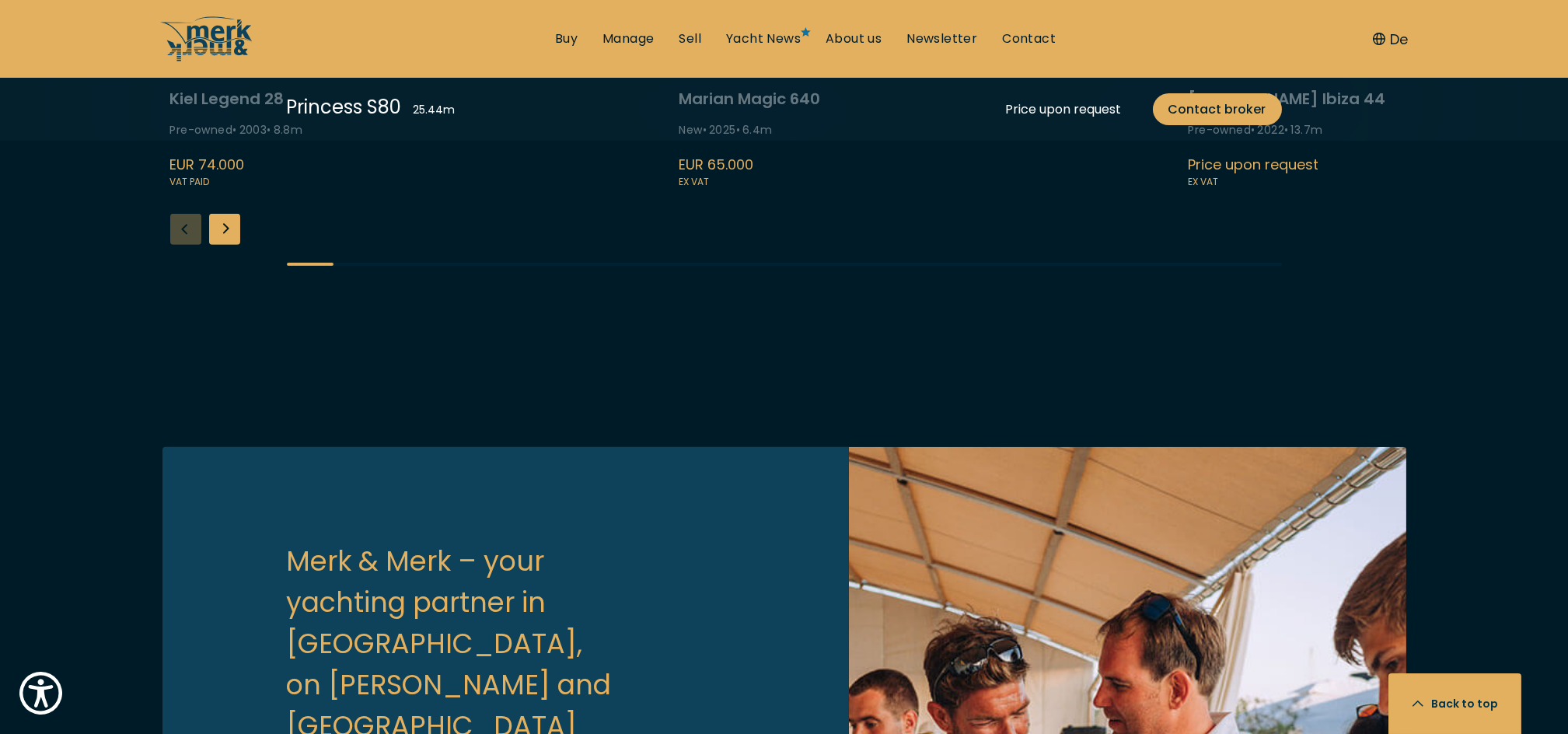
scroll to position [4125, 0]
click at [225, 246] on div "Next slide" at bounding box center [225, 229] width 31 height 31
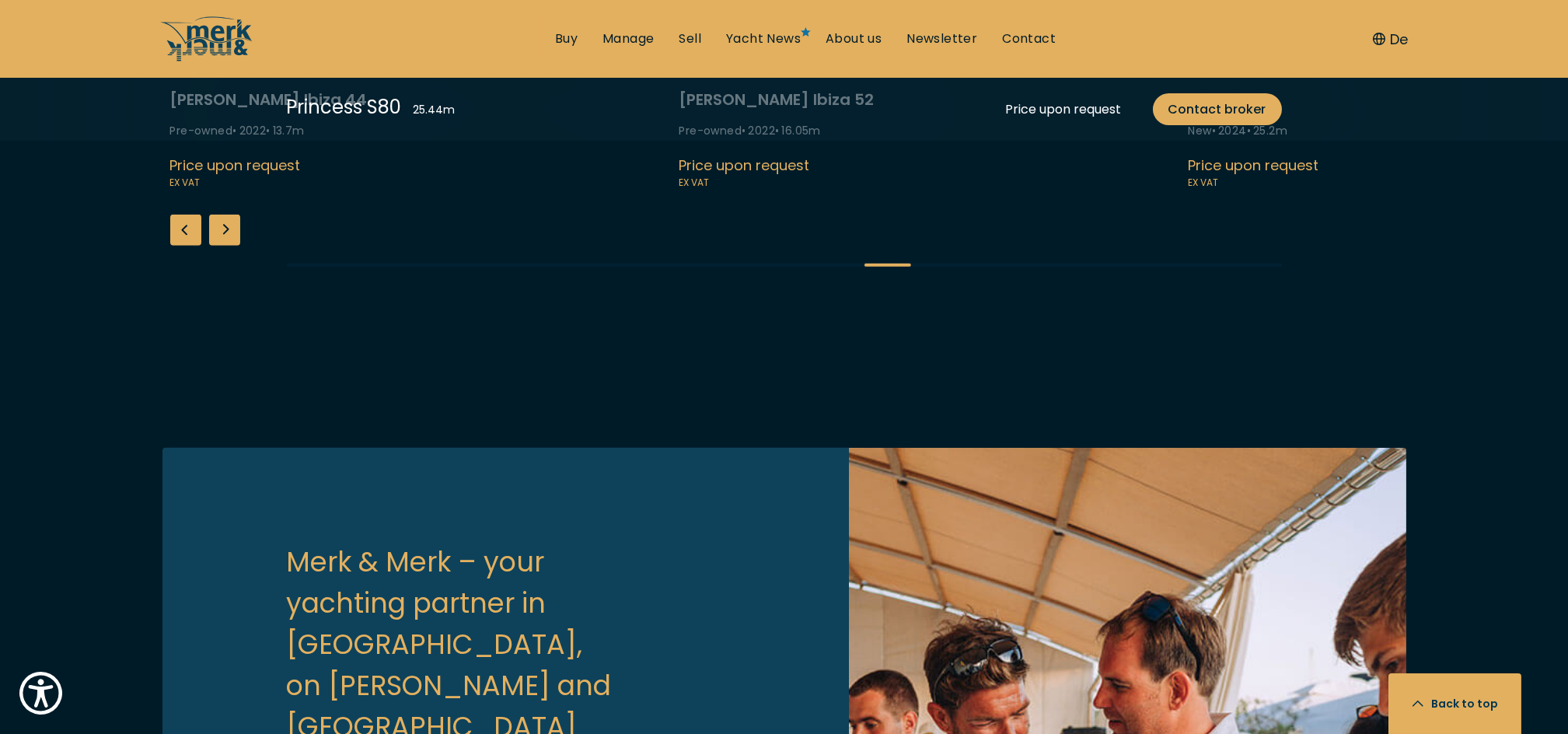
click at [225, 246] on div "Next slide" at bounding box center [225, 229] width 31 height 31
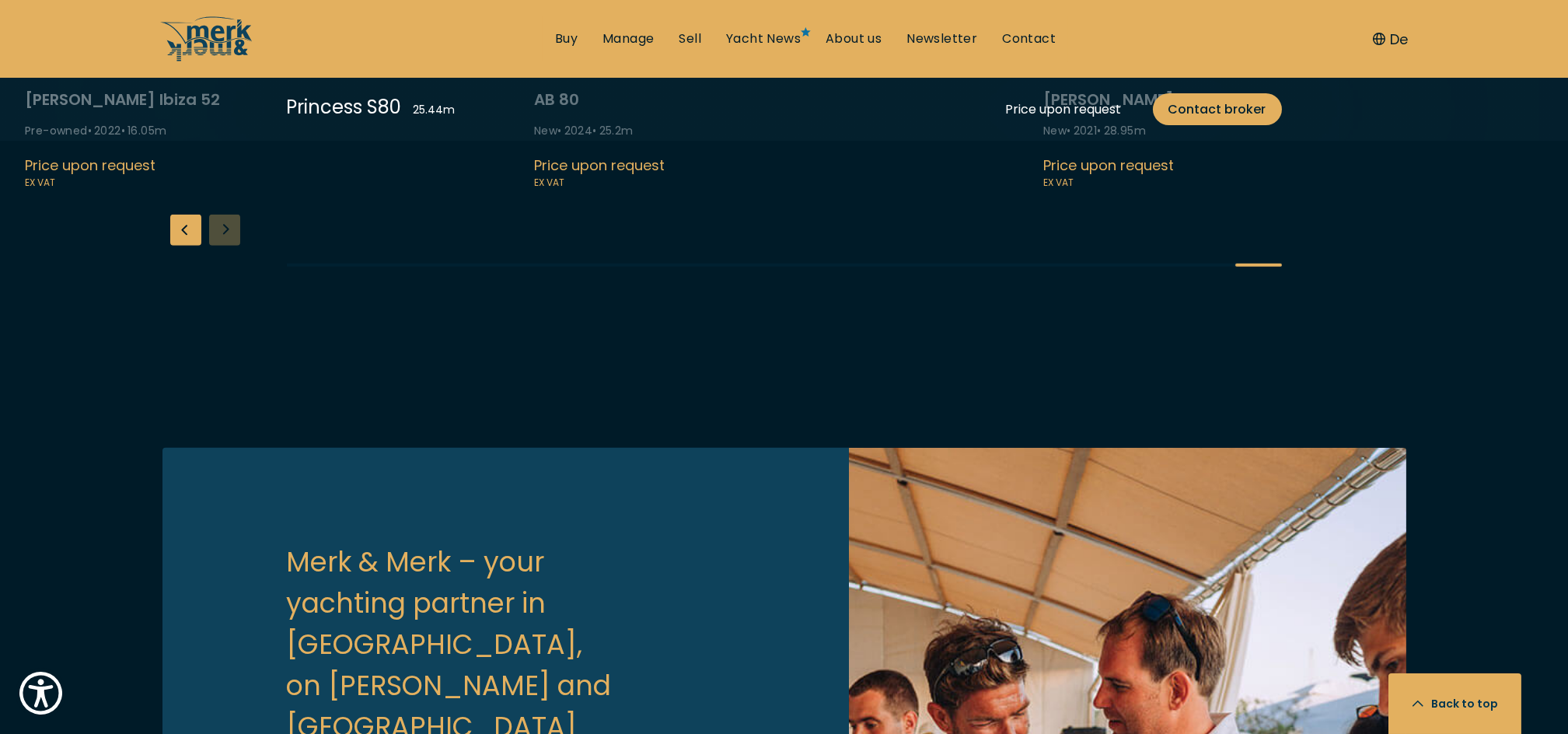
click at [225, 292] on div "Kiel Legend 28 Pre-owned • 2003 • 8.8 m EUR 74.000 VAT paid Marian Magic 640 Ne…" at bounding box center [784, 34] width 1568 height 515
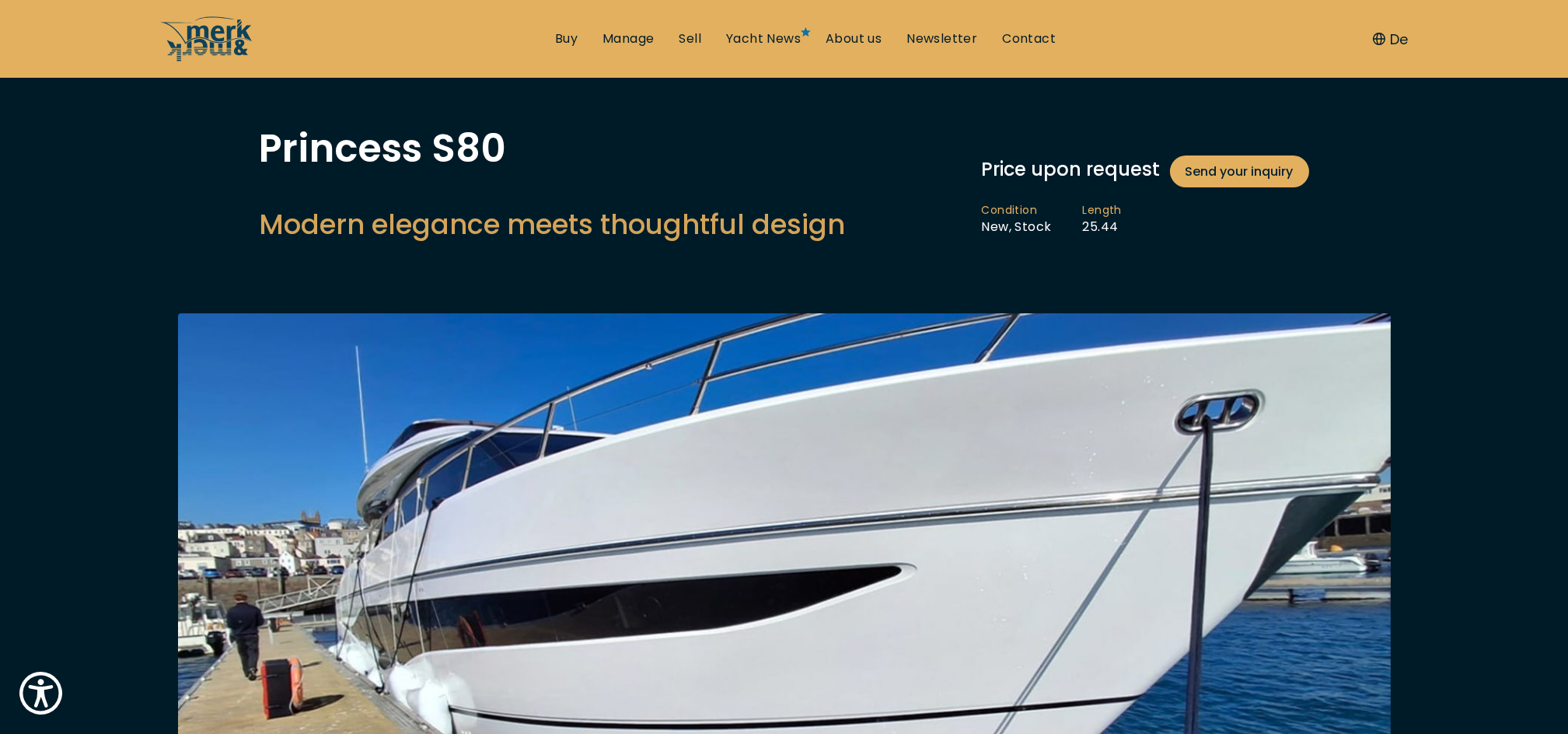
scroll to position [0, 0]
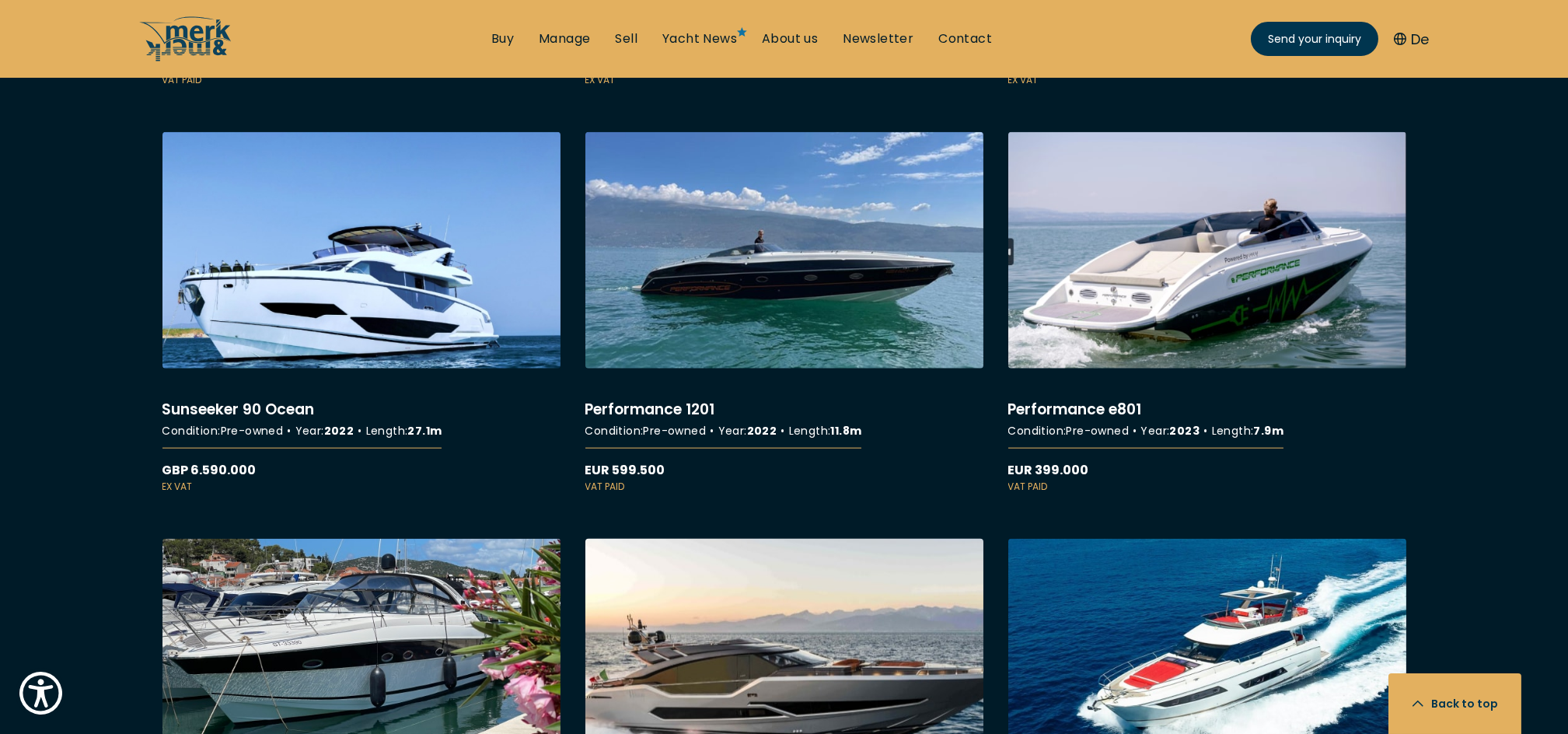
scroll to position [7625, 0]
